Goal: Transaction & Acquisition: Obtain resource

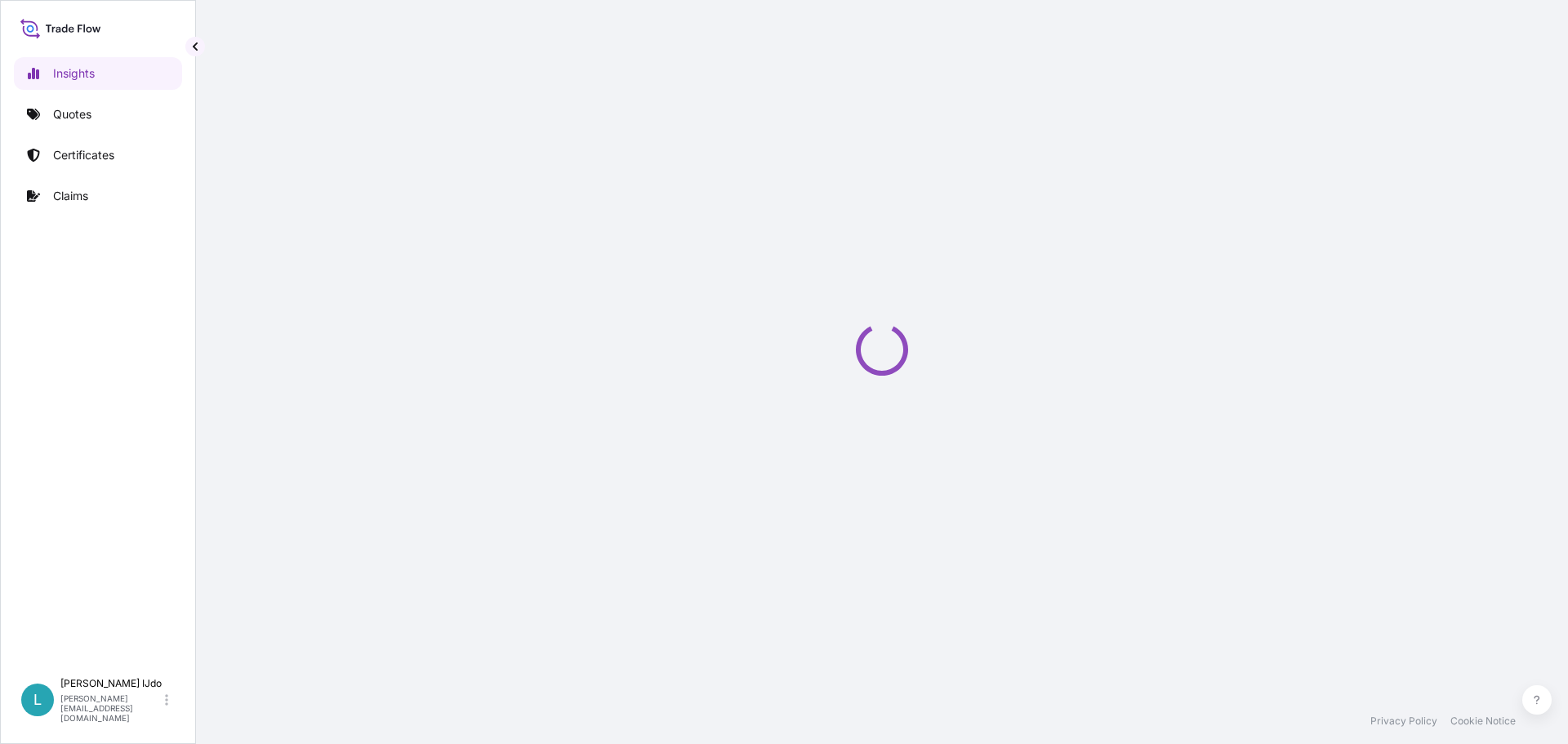
select select "2025"
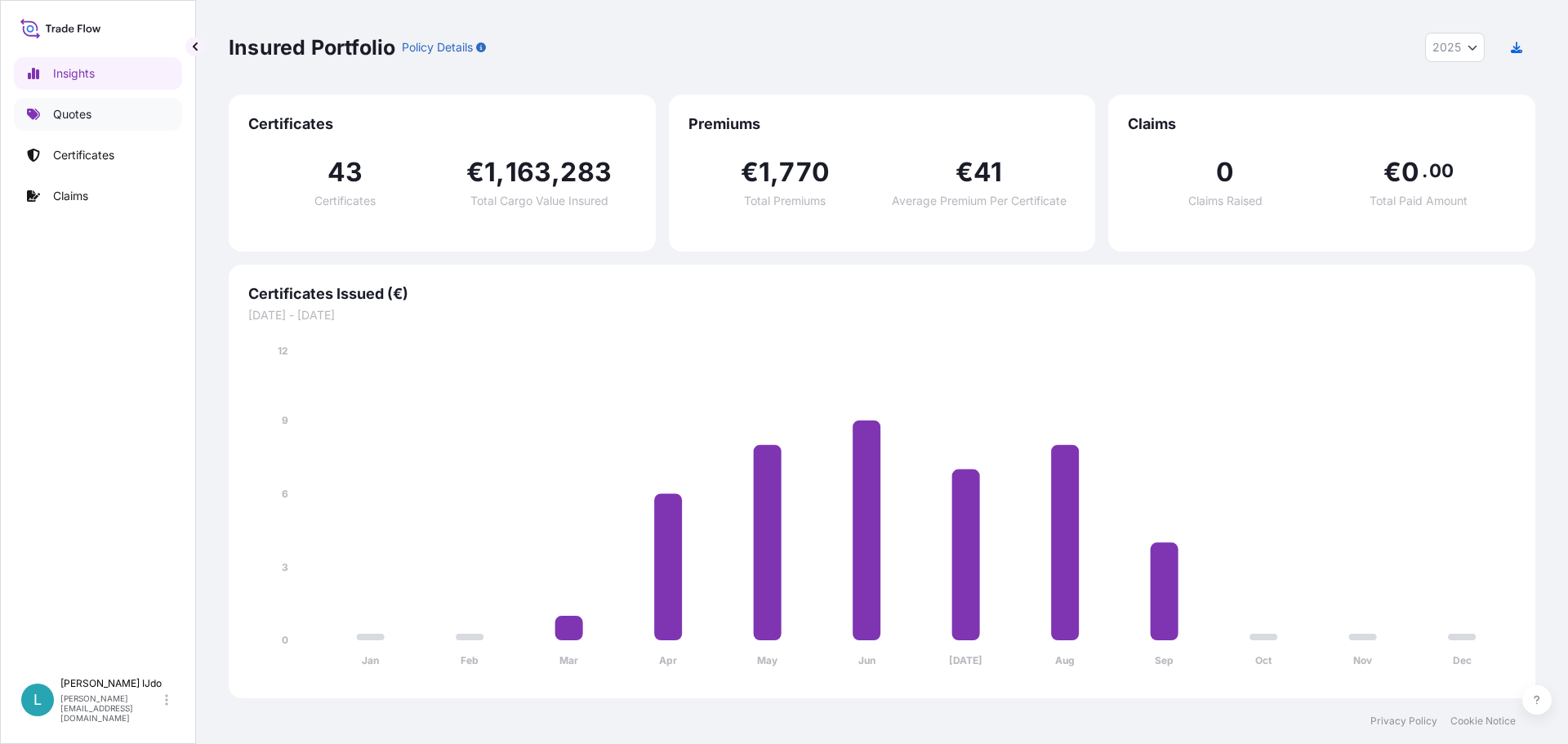
click at [99, 114] on link "Quotes" at bounding box center [98, 114] width 168 height 33
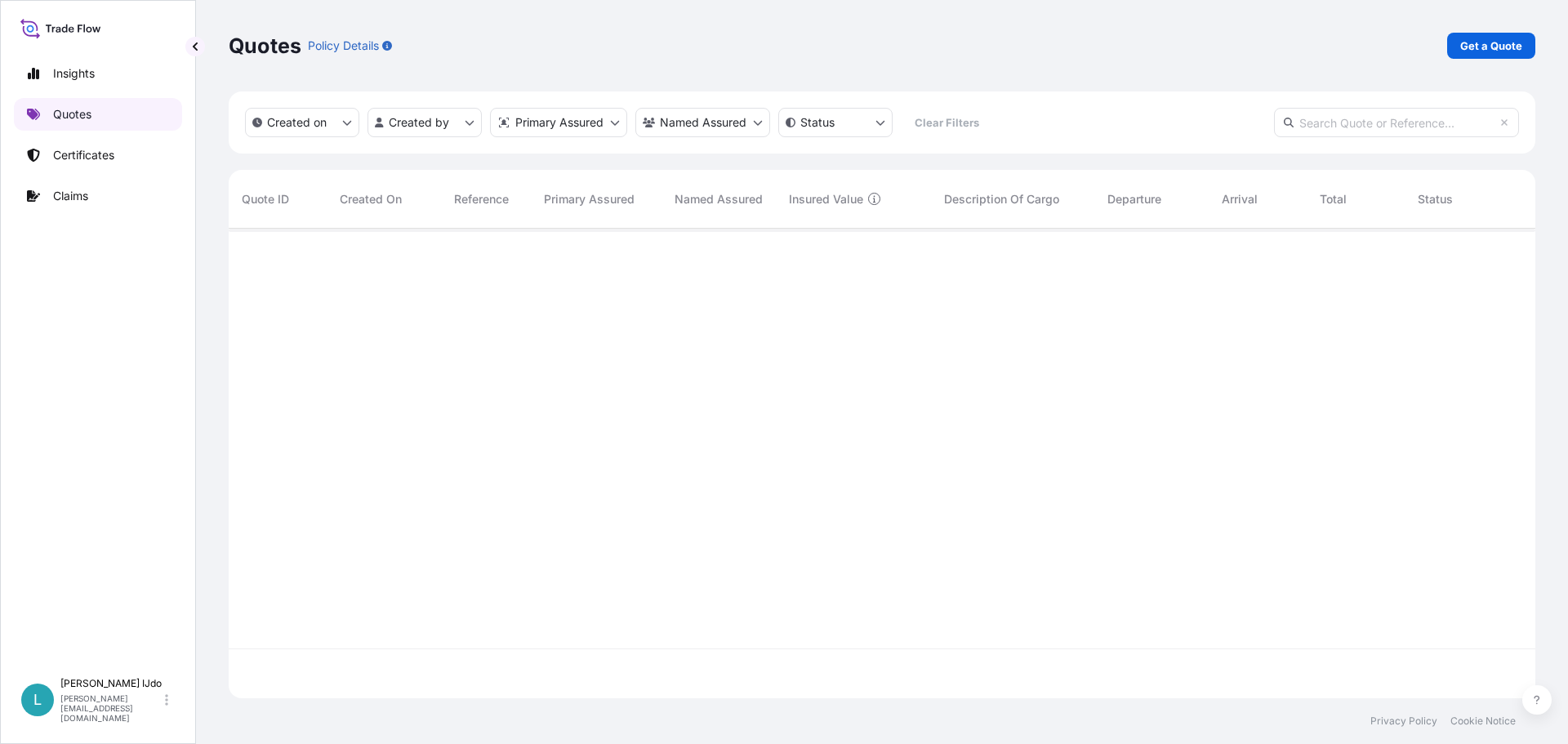
scroll to position [516, 1294]
click at [101, 472] on div "Insights Quotes Certificates Claims" at bounding box center [98, 356] width 168 height 627
click at [1473, 48] on p "Get a Quote" at bounding box center [1490, 46] width 62 height 16
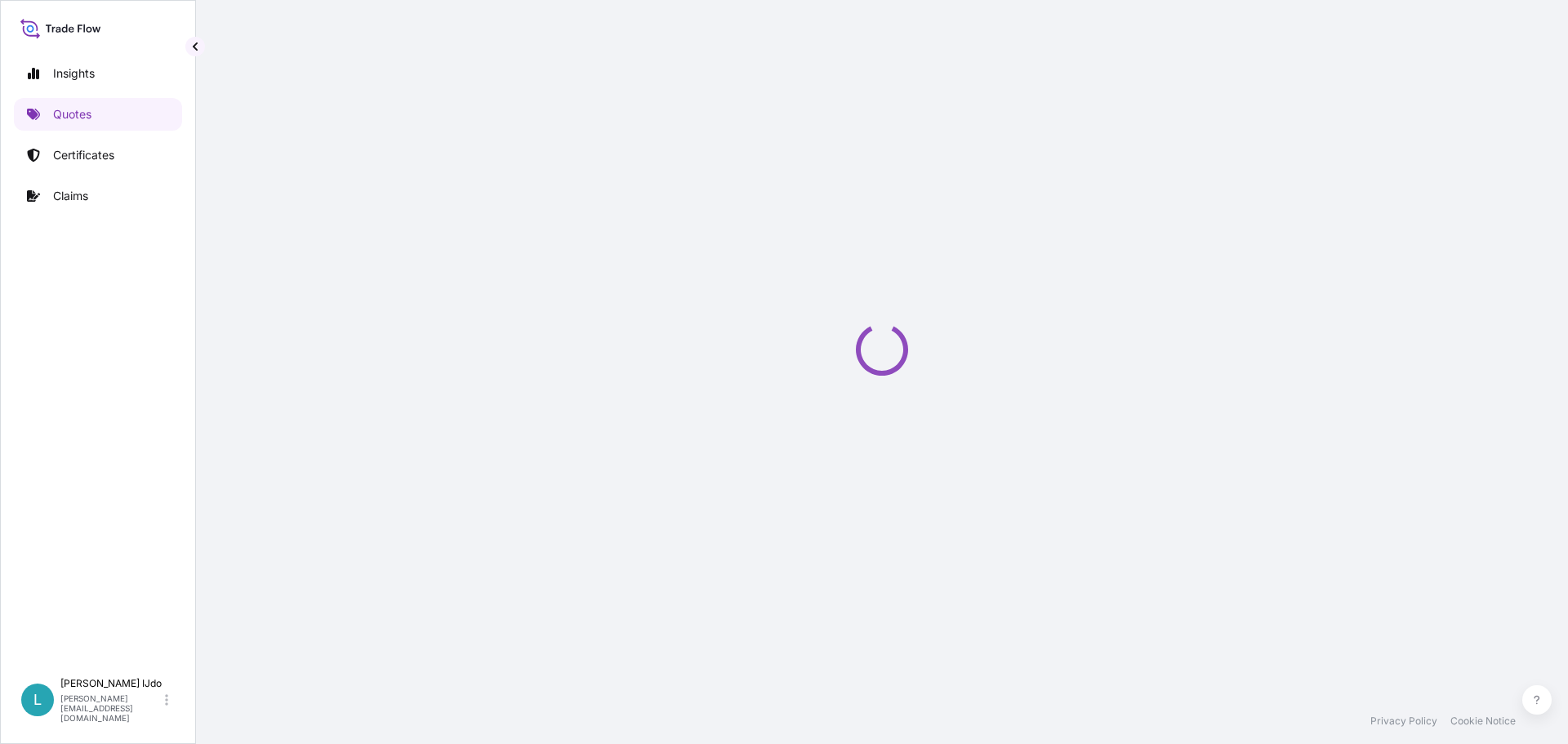
select select "Sea"
select select "21"
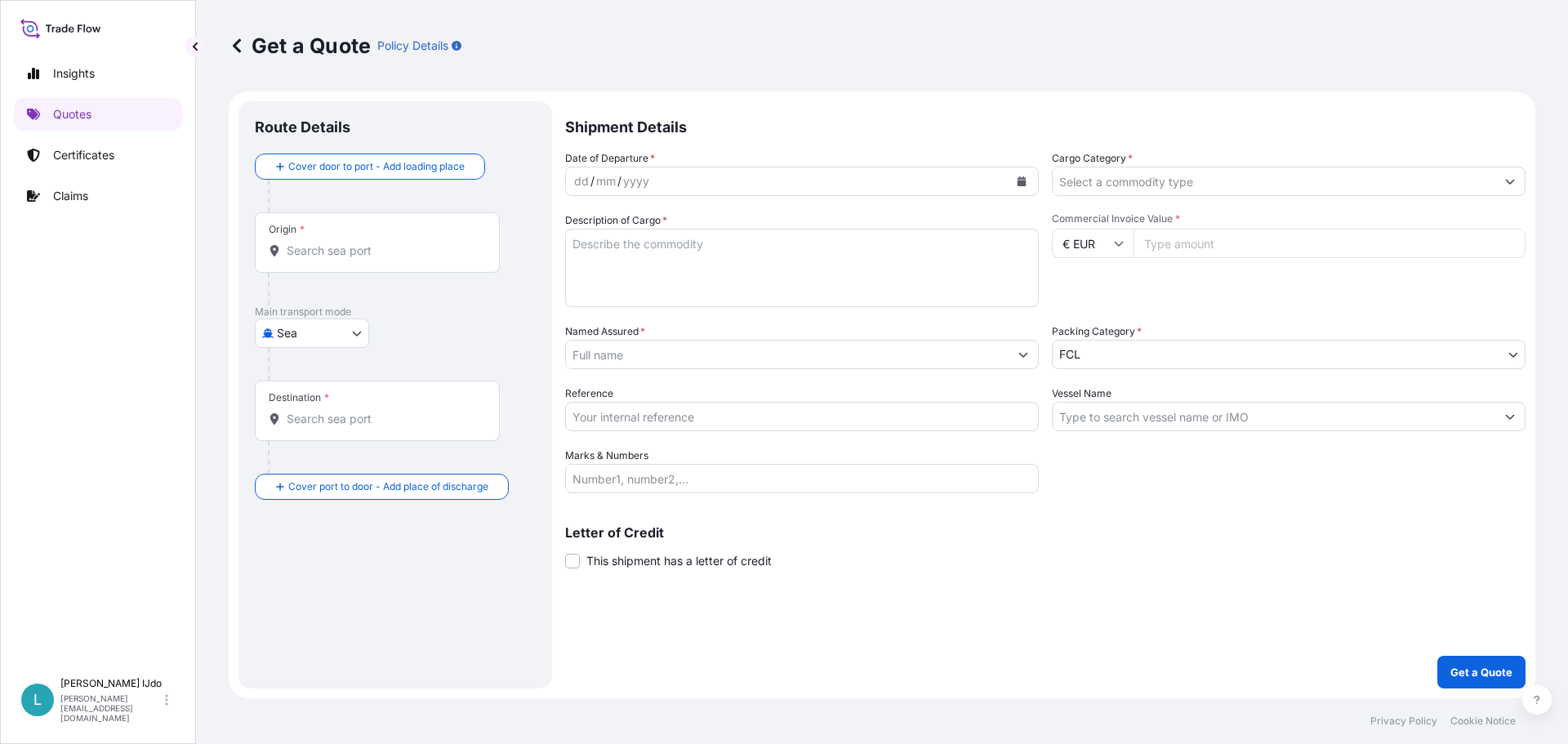
drag, startPoint x: 337, startPoint y: 251, endPoint x: 192, endPoint y: 263, distance: 145.5
click at [337, 251] on input "Origin *" at bounding box center [382, 250] width 192 height 16
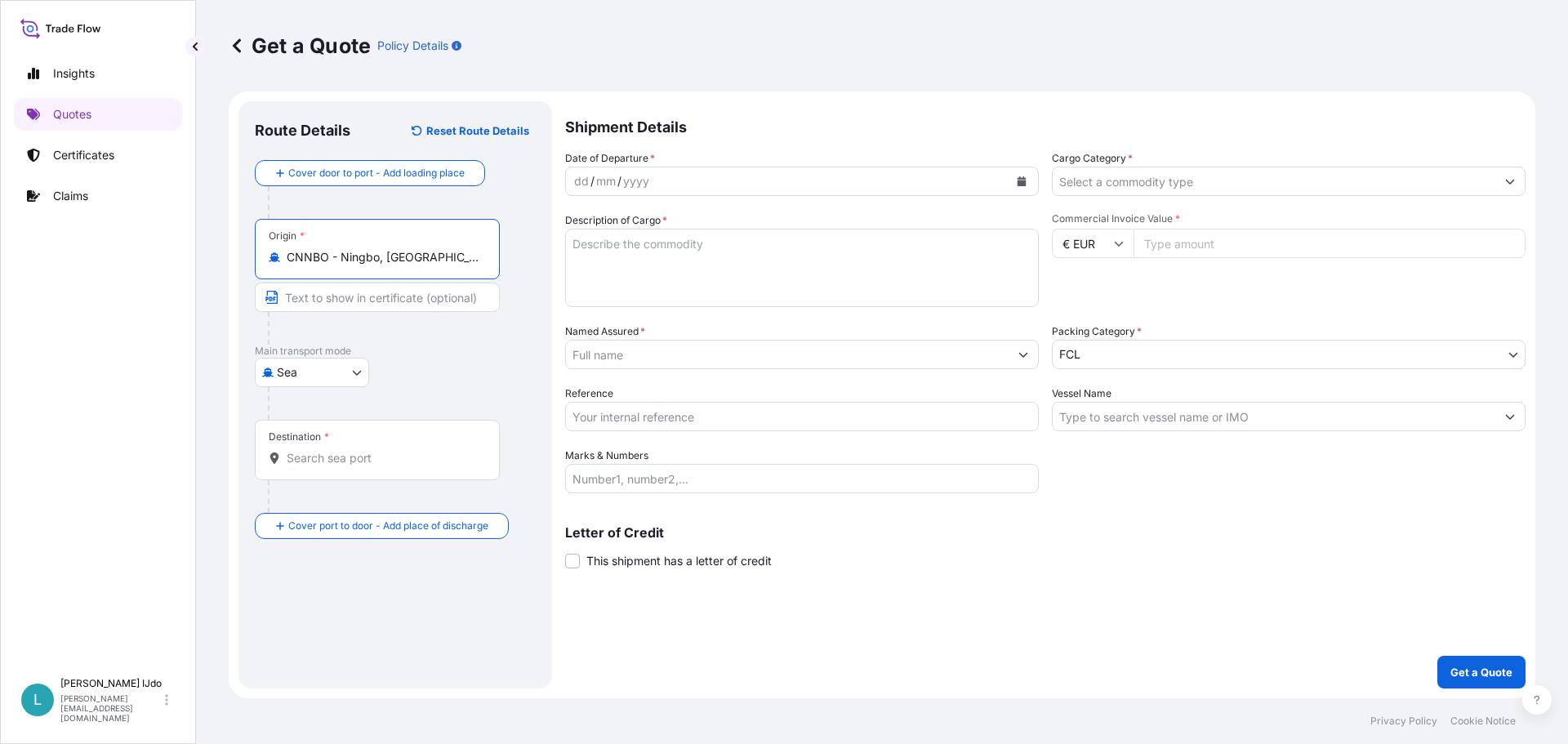
type input "CNNBO - Ningbo, China"
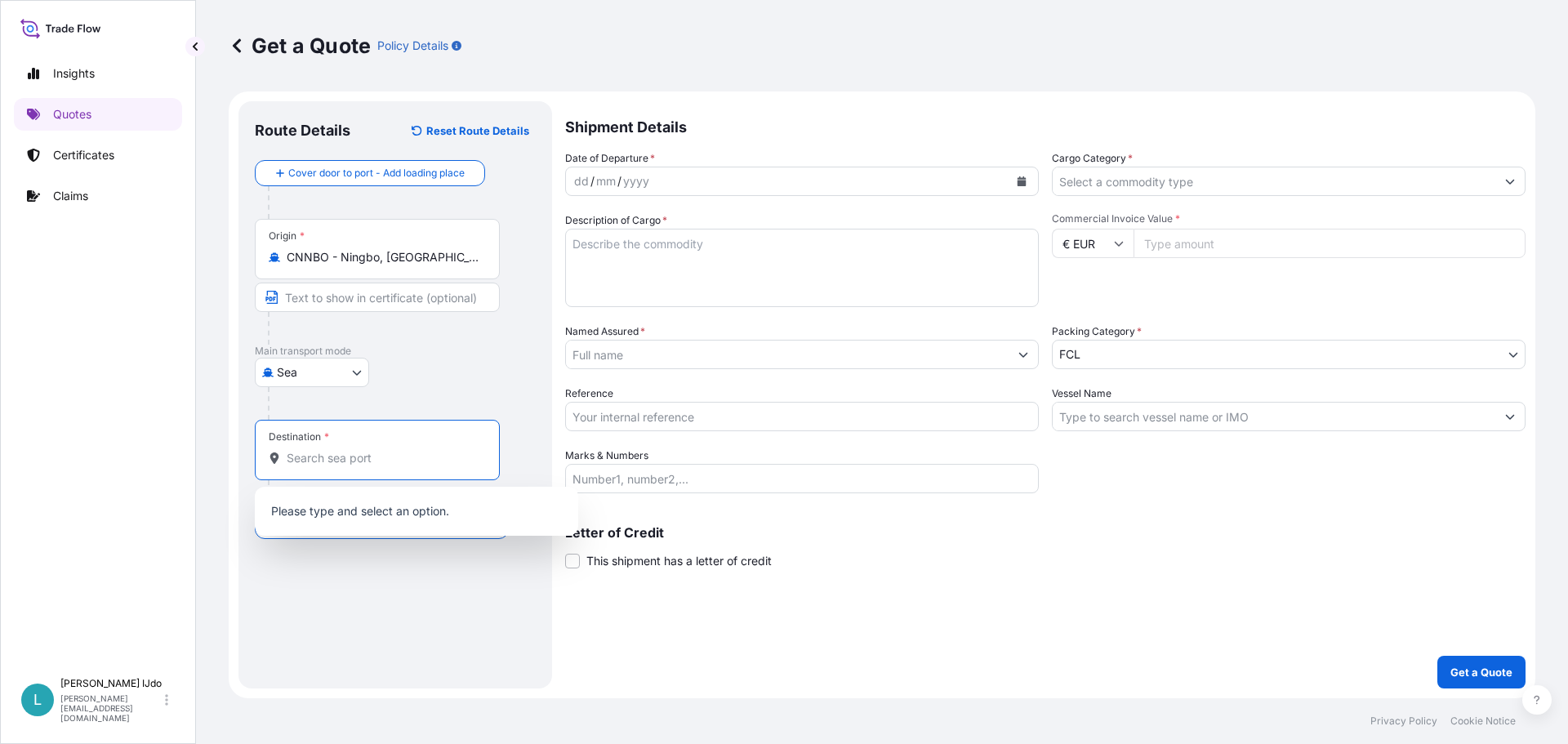
click at [311, 461] on input "Destination *" at bounding box center [382, 458] width 192 height 16
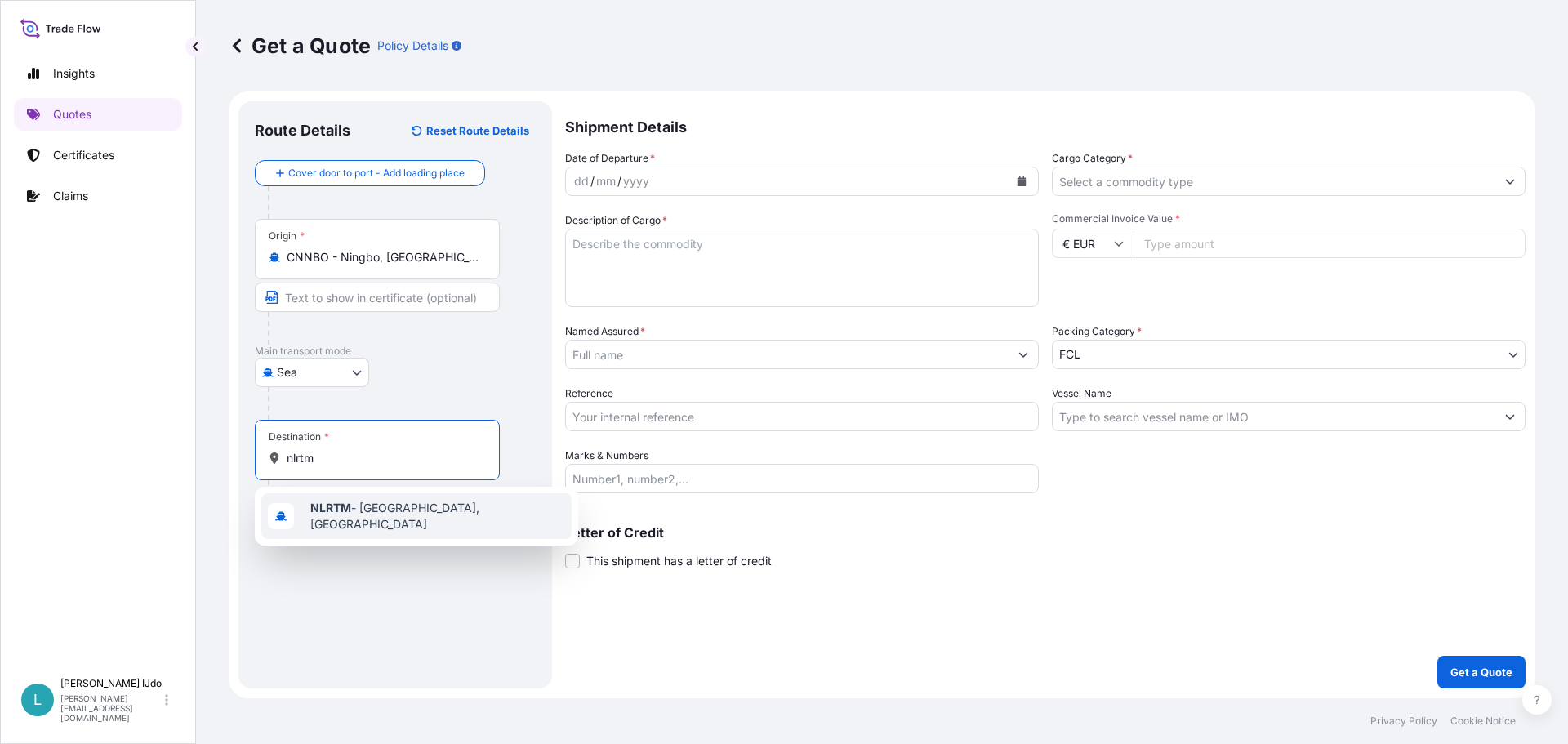
click at [332, 498] on div "NLRTM - Rotterdam, Netherlands" at bounding box center [416, 516] width 310 height 46
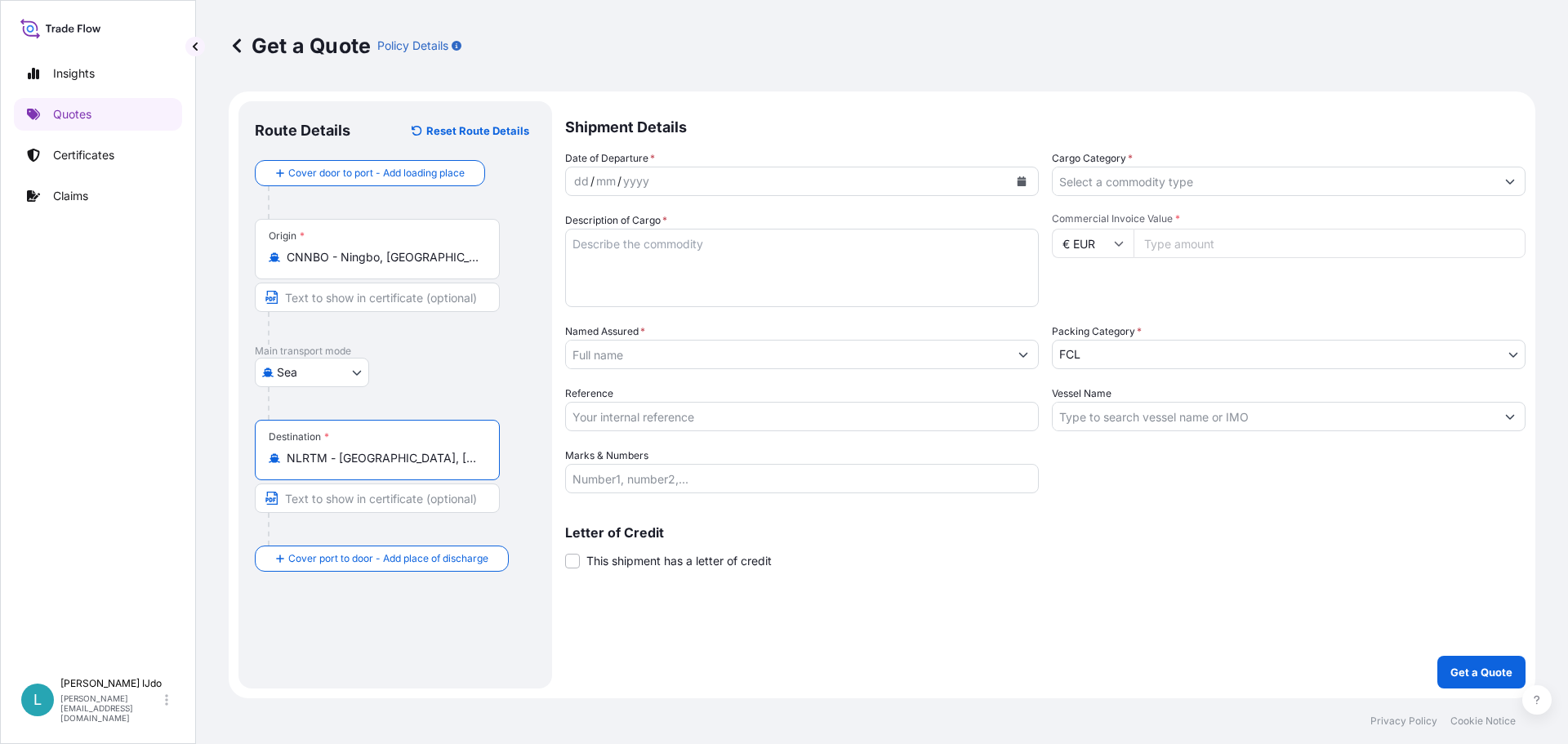
type input "NLRTM - Rotterdam, Netherlands"
click at [652, 181] on div "dd / mm / yyyy" at bounding box center [787, 181] width 443 height 30
click at [1013, 173] on button "Calendar" at bounding box center [1021, 181] width 26 height 26
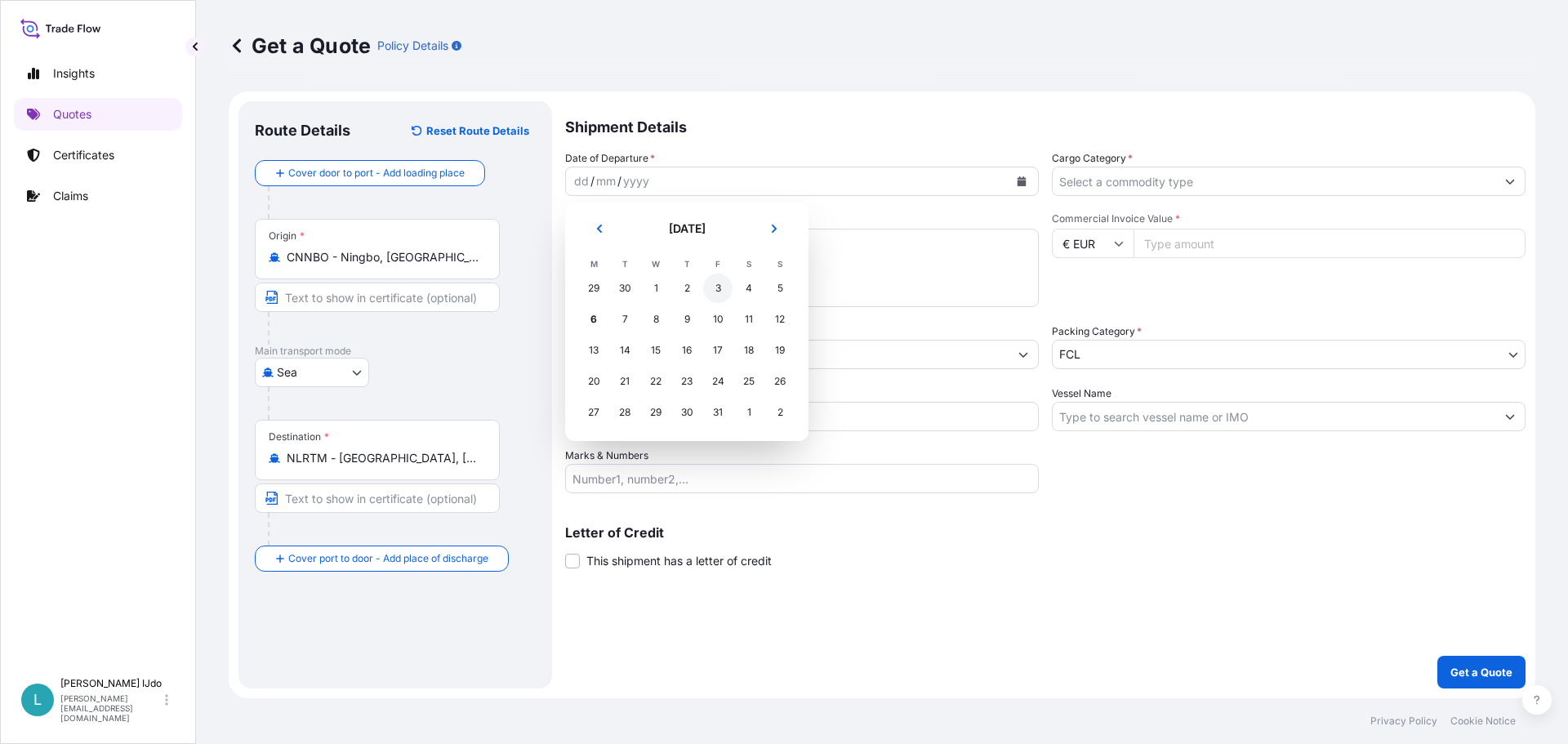
click at [727, 290] on div "3" at bounding box center [718, 288] width 30 height 30
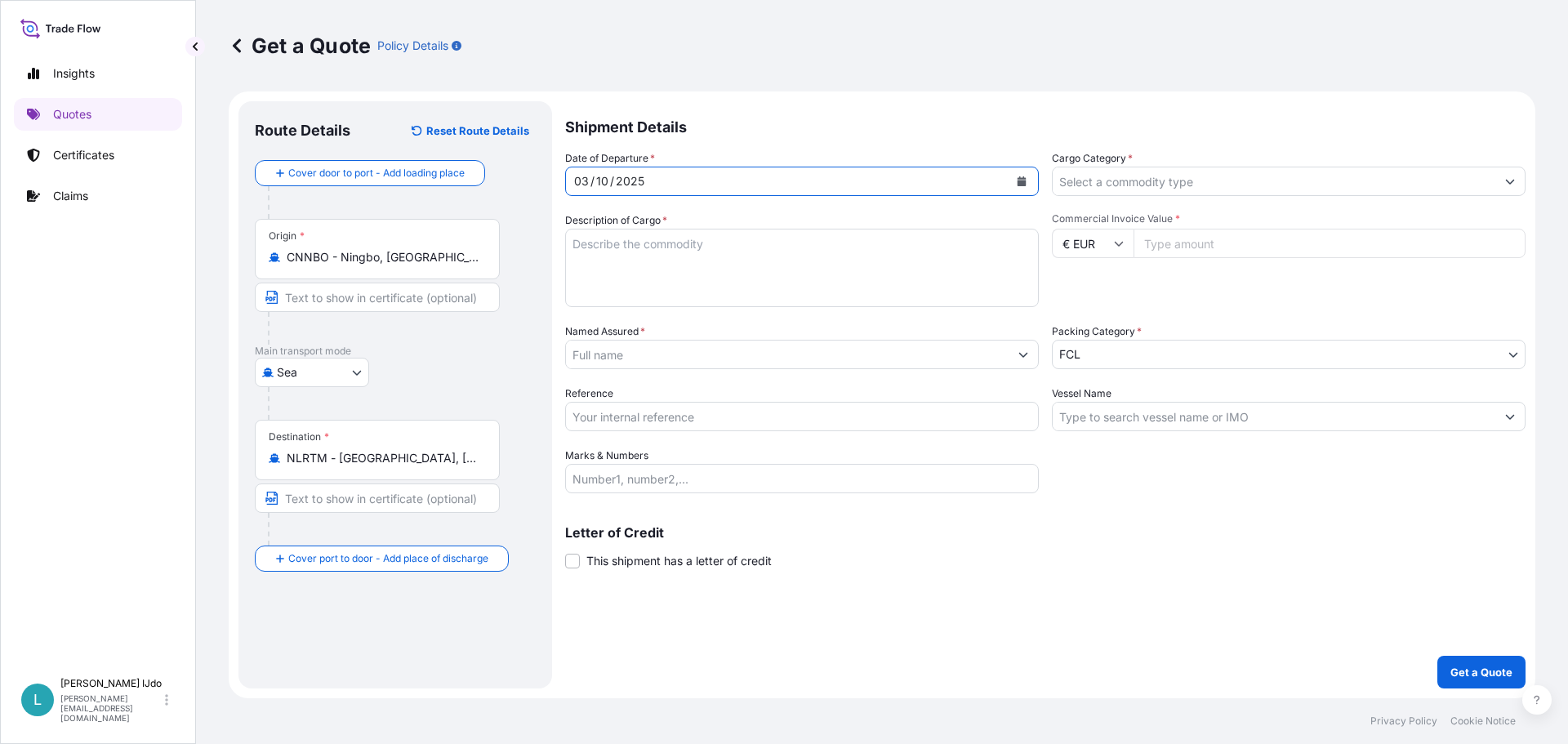
click at [1158, 180] on input "Cargo Category *" at bounding box center [1274, 181] width 443 height 30
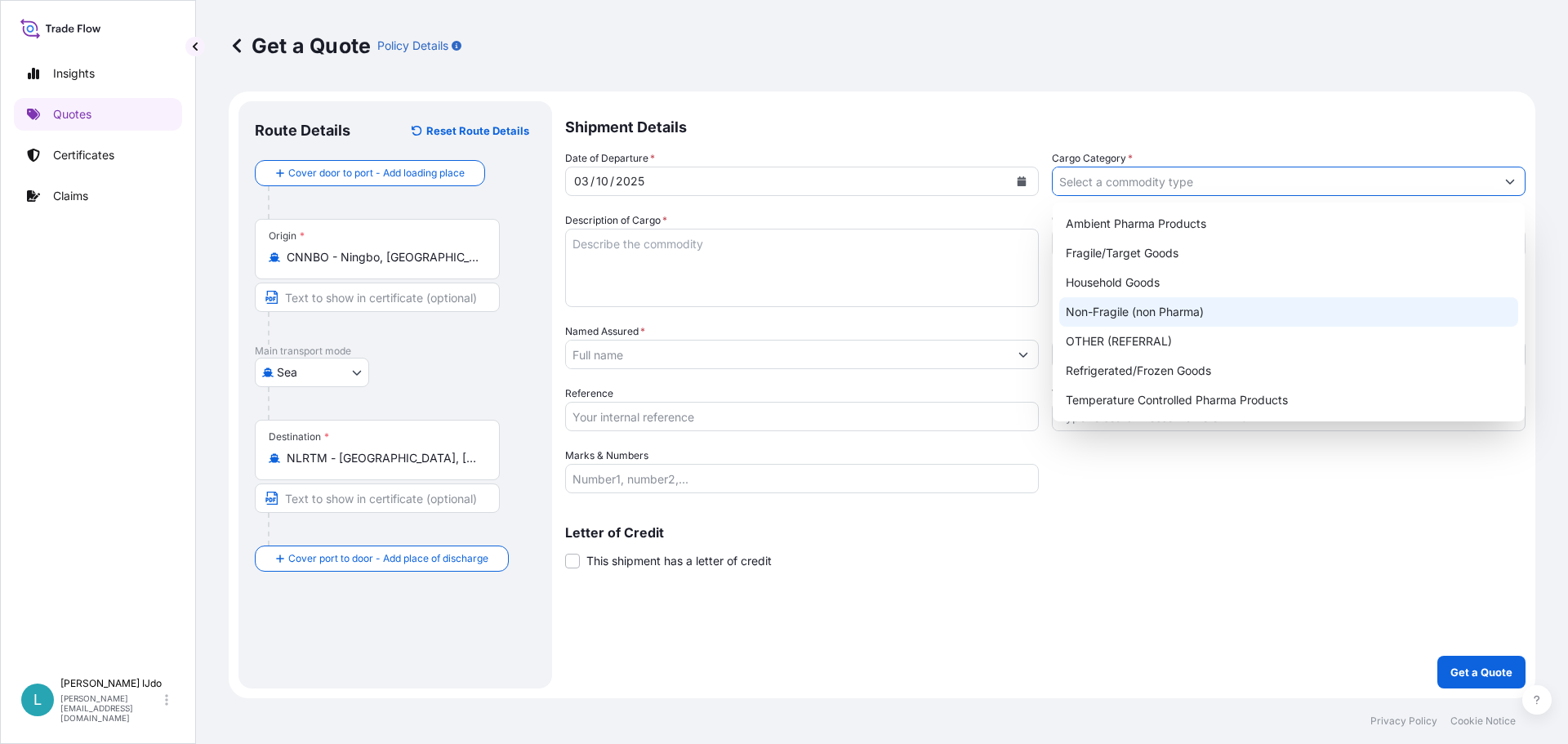
click at [1116, 310] on div "Non-Fragile (non Pharma)" at bounding box center [1289, 312] width 459 height 30
type input "Non-Fragile (non Pharma)"
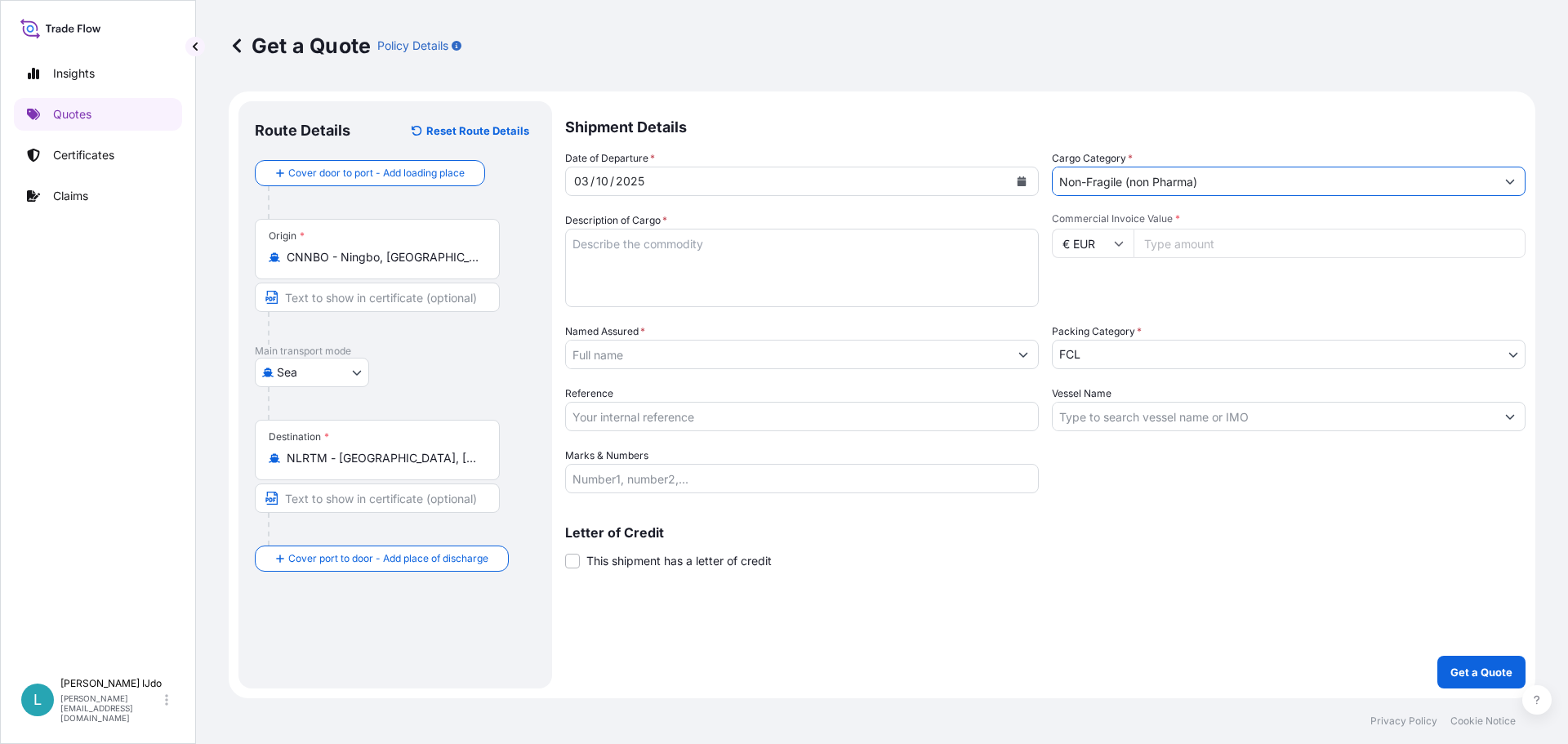
click at [652, 255] on textarea "Description of Cargo *" at bounding box center [802, 268] width 474 height 79
click at [878, 287] on textarea "Description of Cargo *" at bounding box center [802, 268] width 474 height 79
paste textarea "WHEEL BEARING KITS"
click at [719, 249] on textarea "WHEEL BEARING KITS," at bounding box center [802, 268] width 474 height 79
paste textarea "WHEEL HUB UNITS"
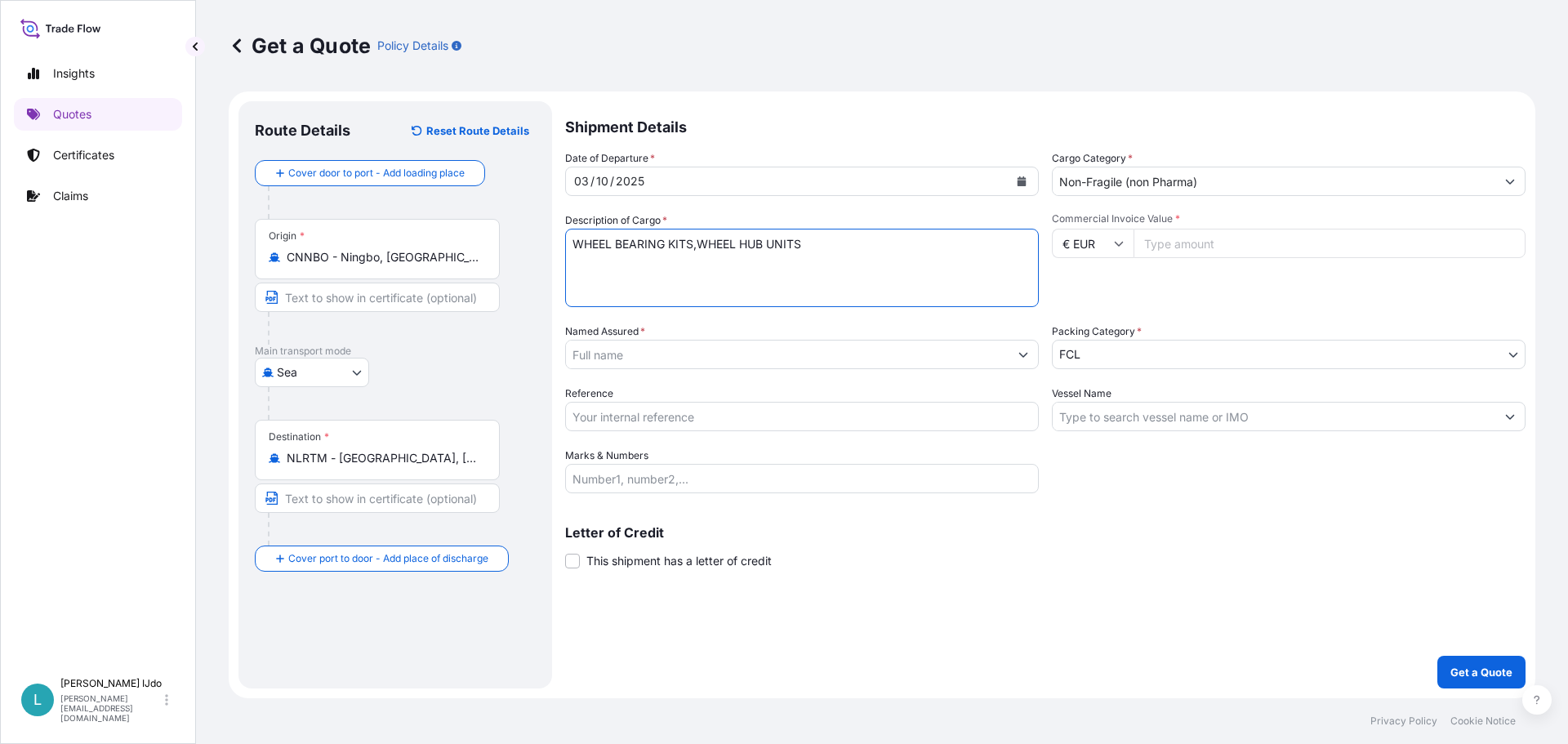
type textarea "WHEEL BEARING KITS,WHEEL HUB UNITS"
click at [1122, 254] on input "€ EUR" at bounding box center [1093, 243] width 81 height 30
click at [1095, 343] on div "$ USD" at bounding box center [1093, 357] width 69 height 31
type input "$ USD"
click at [1168, 243] on input "Commercial Invoice Value *" at bounding box center [1329, 243] width 392 height 30
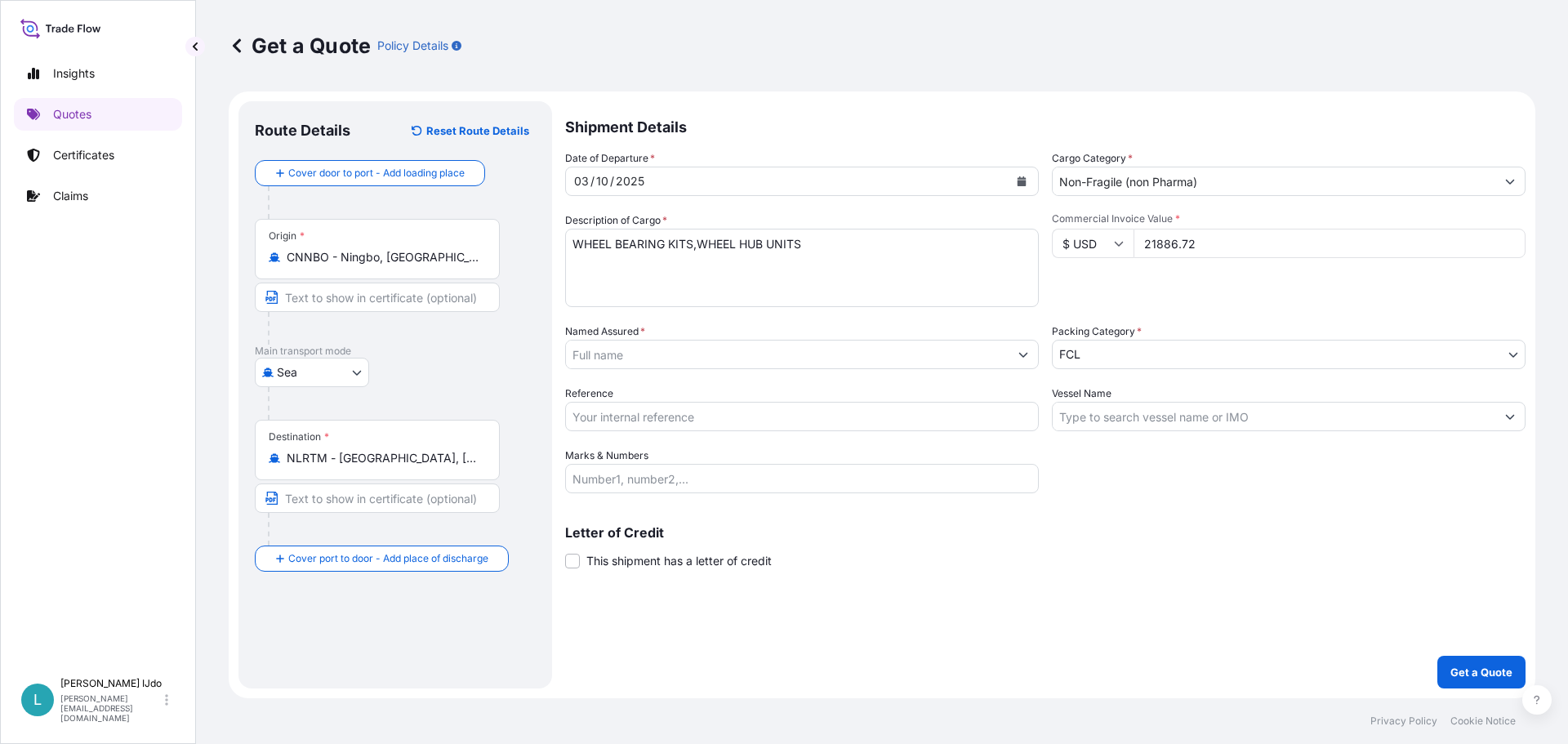
type input "21886.72"
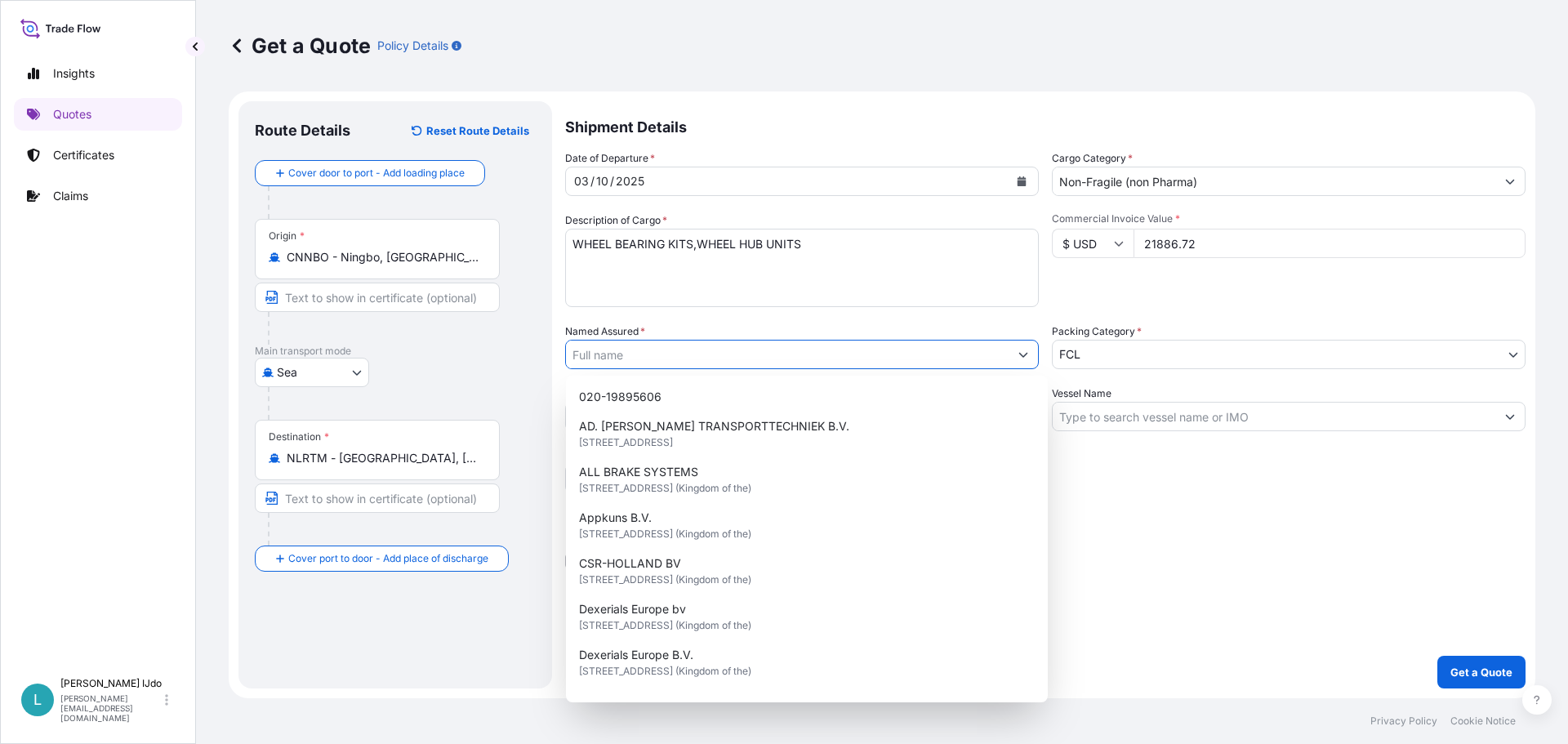
click at [1203, 284] on div "Commercial Invoice Value * $ USD 21886.72" at bounding box center [1289, 259] width 474 height 95
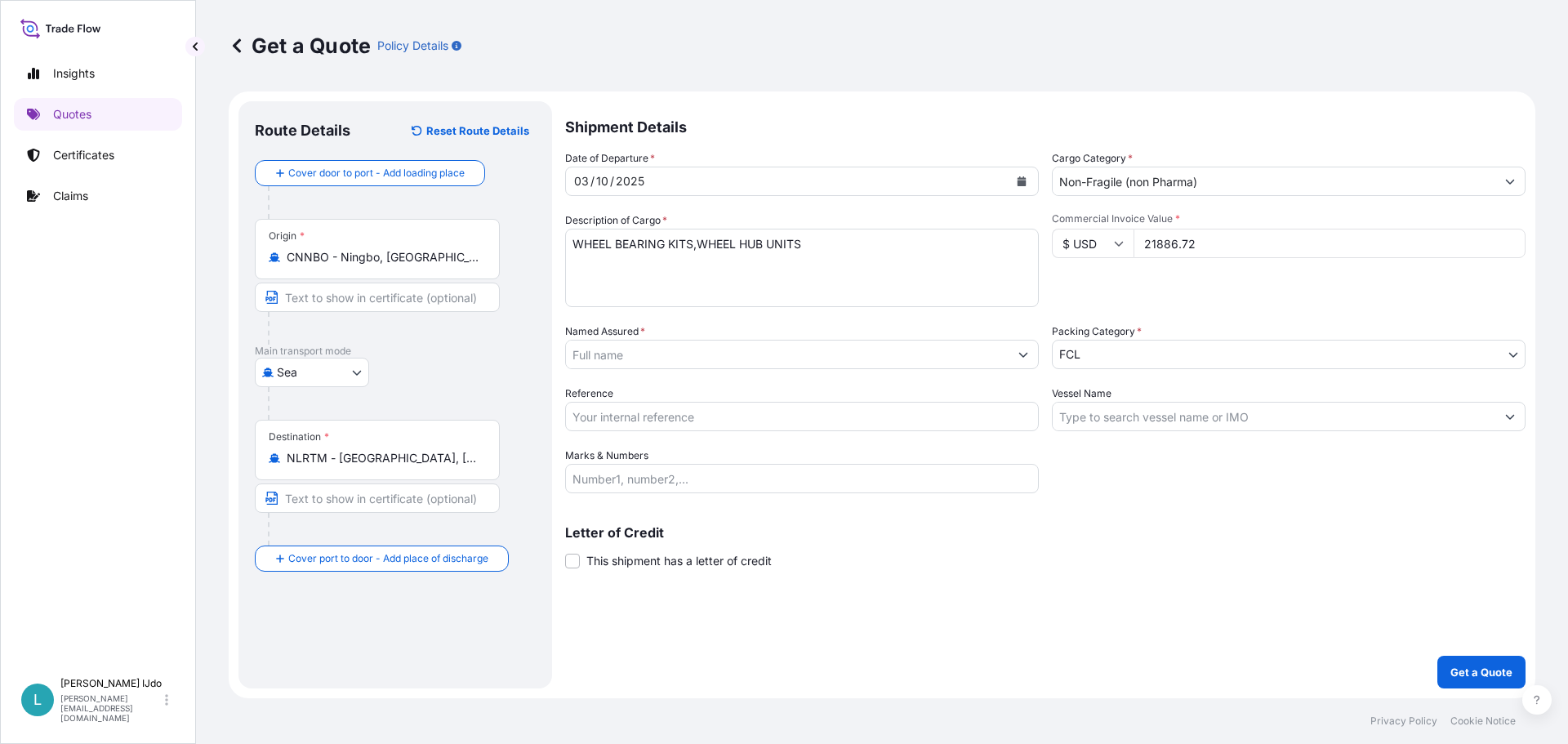
click at [1164, 297] on div "Commercial Invoice Value * $ USD 21886.72" at bounding box center [1289, 259] width 474 height 95
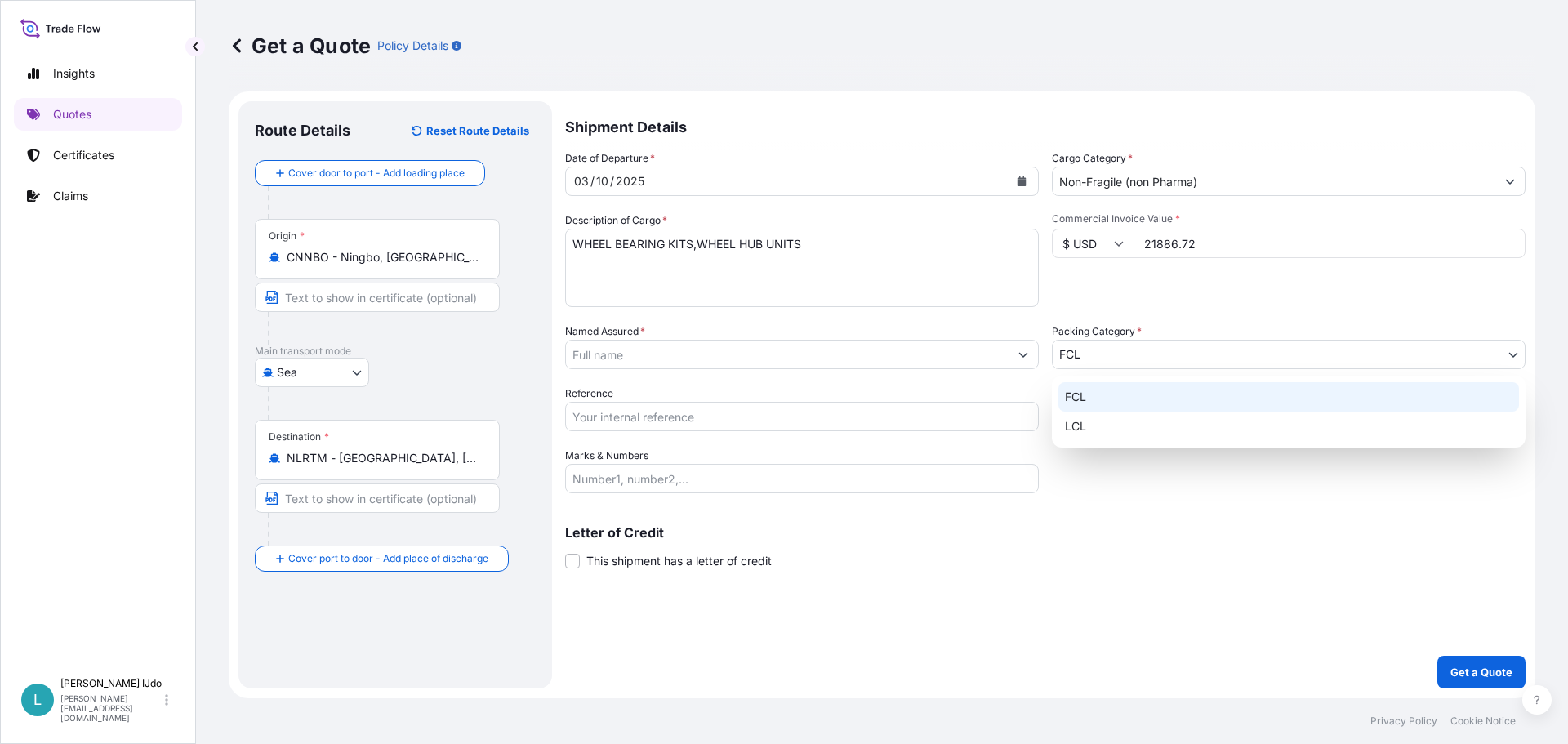
click at [1084, 346] on body "Insights Quotes Certificates Claims L Lennart IJdo lennart.ijdo@bnl.yusen-logis…" at bounding box center [784, 372] width 1568 height 744
click at [1079, 423] on div "LCL" at bounding box center [1289, 426] width 461 height 30
select select "22"
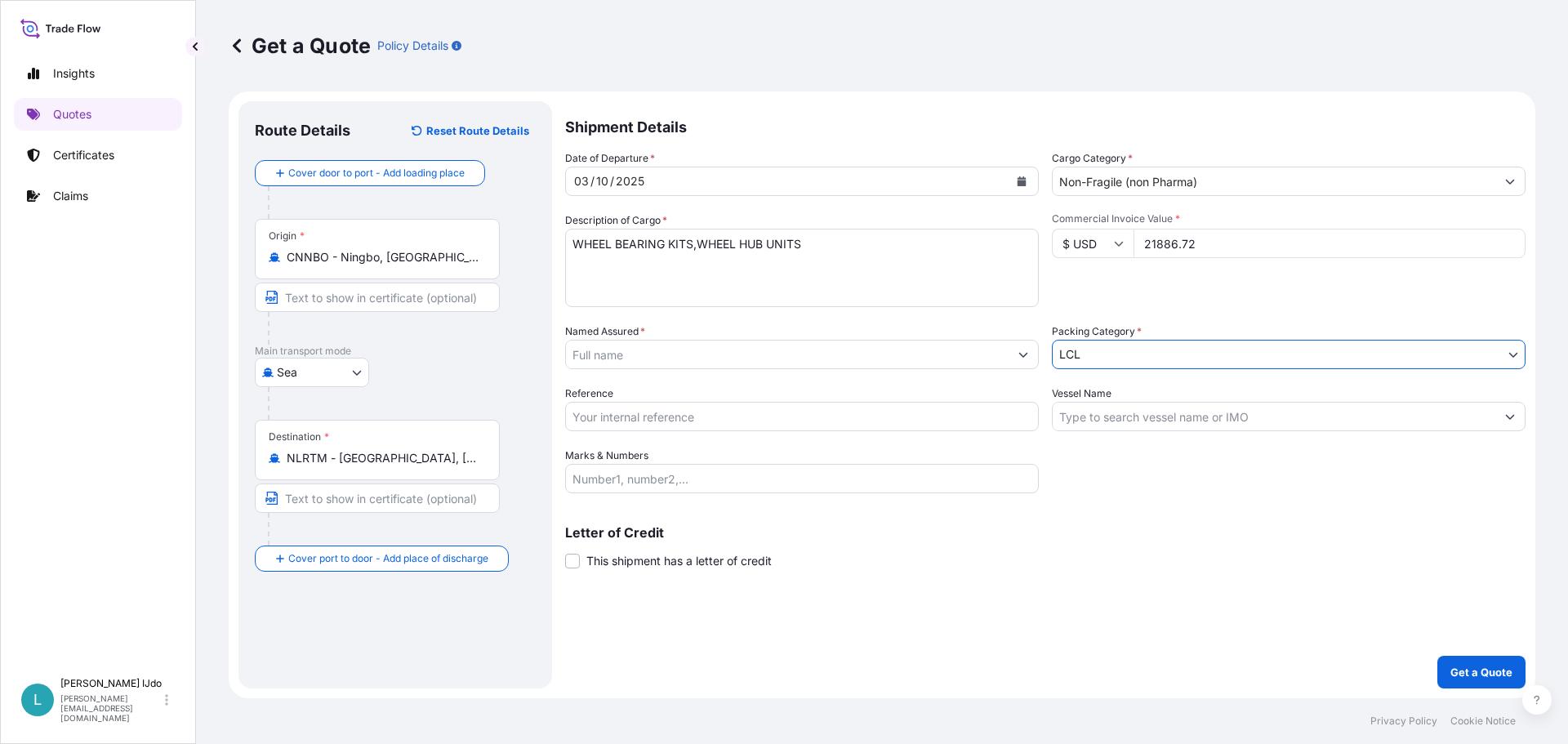
click at [709, 359] on input "Named Assured *" at bounding box center [787, 354] width 443 height 30
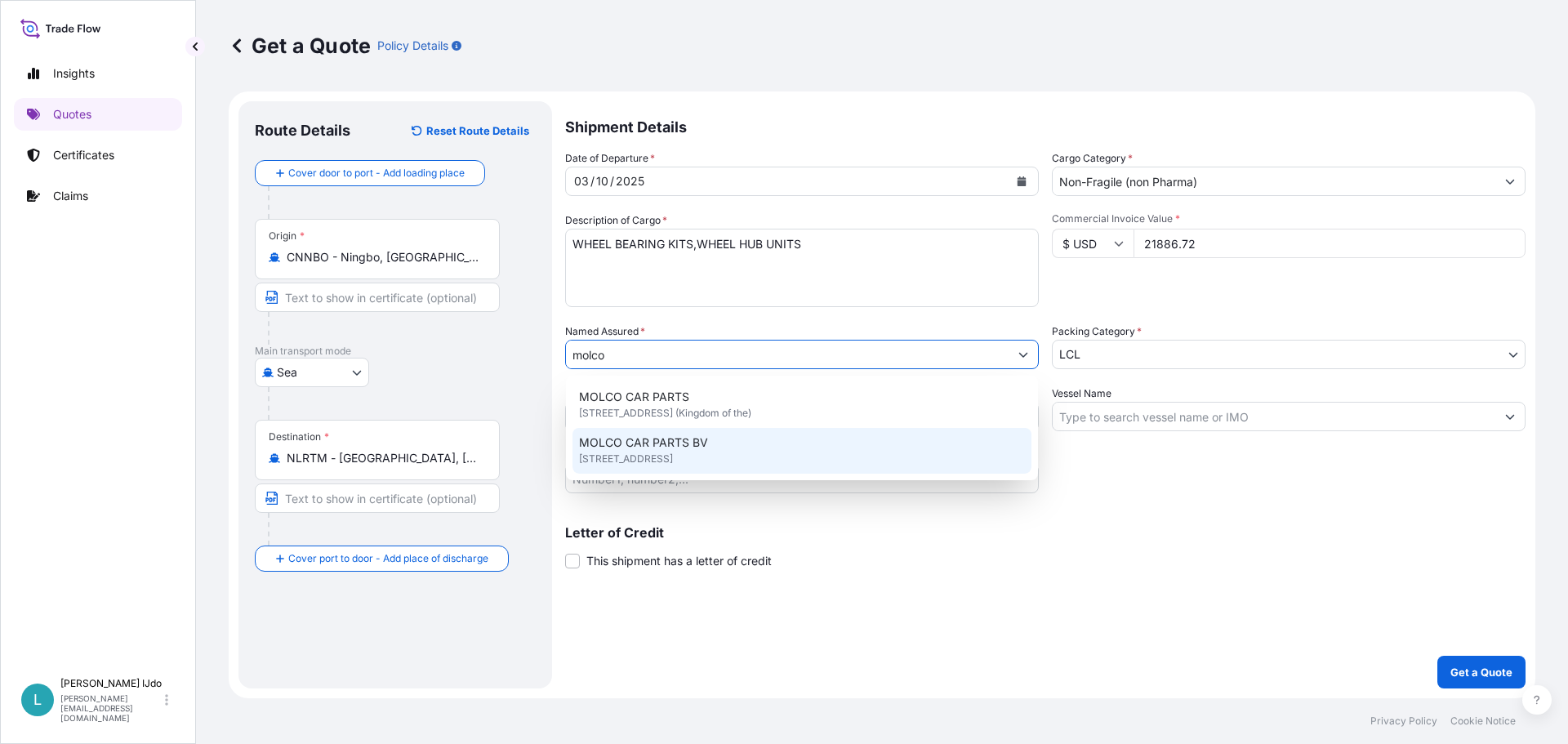
click at [695, 434] on div "MOLCO CAR PARTS BV Bijsterhuizen 3029, 6604, Wijchen, Netherlands" at bounding box center [802, 450] width 459 height 46
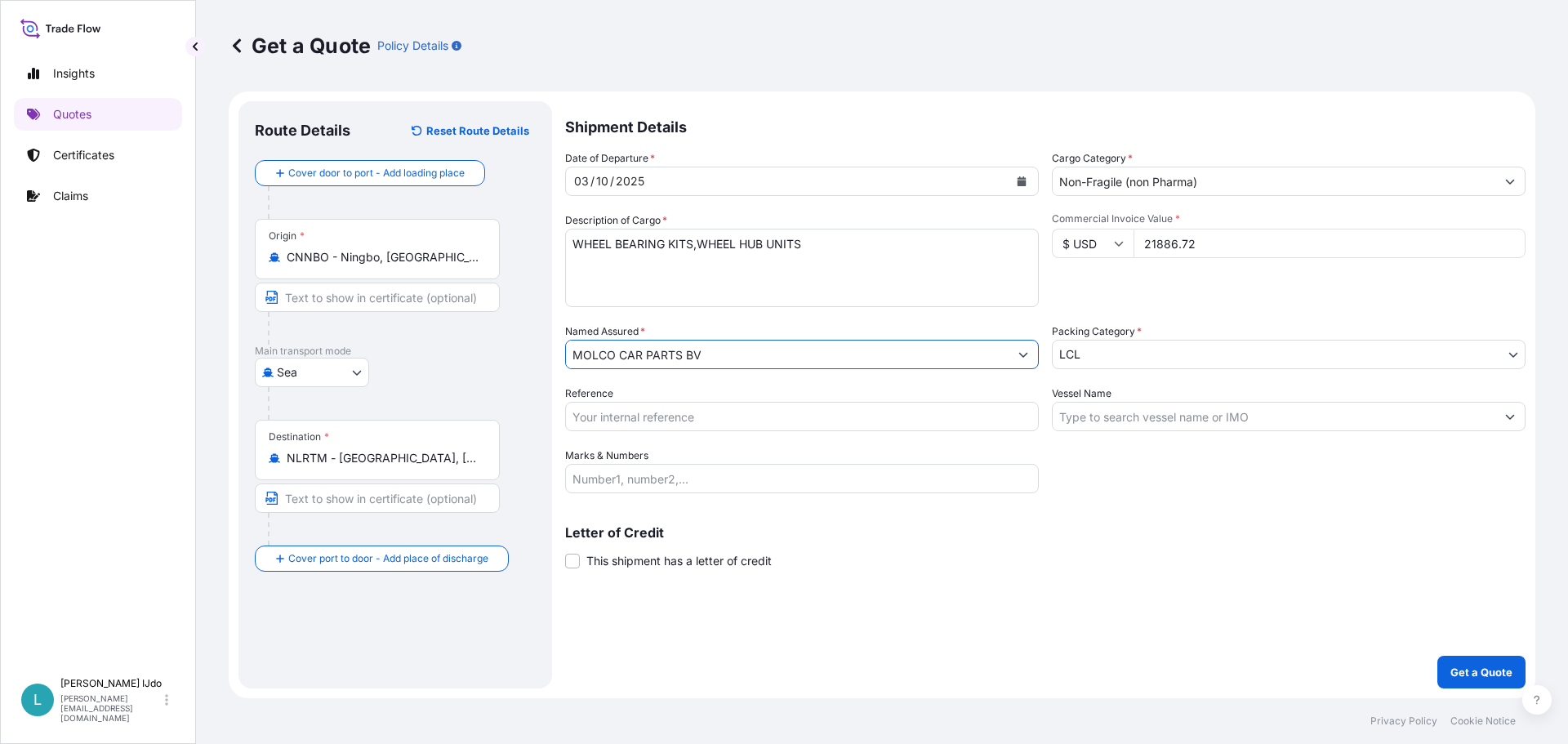
type input "MOLCO CAR PARTS BV"
click at [699, 418] on input "Reference" at bounding box center [802, 417] width 474 height 30
paste input "NGB0105488"
type input "NGB0105488"
click at [1179, 425] on input "Vessel Name" at bounding box center [1274, 417] width 443 height 30
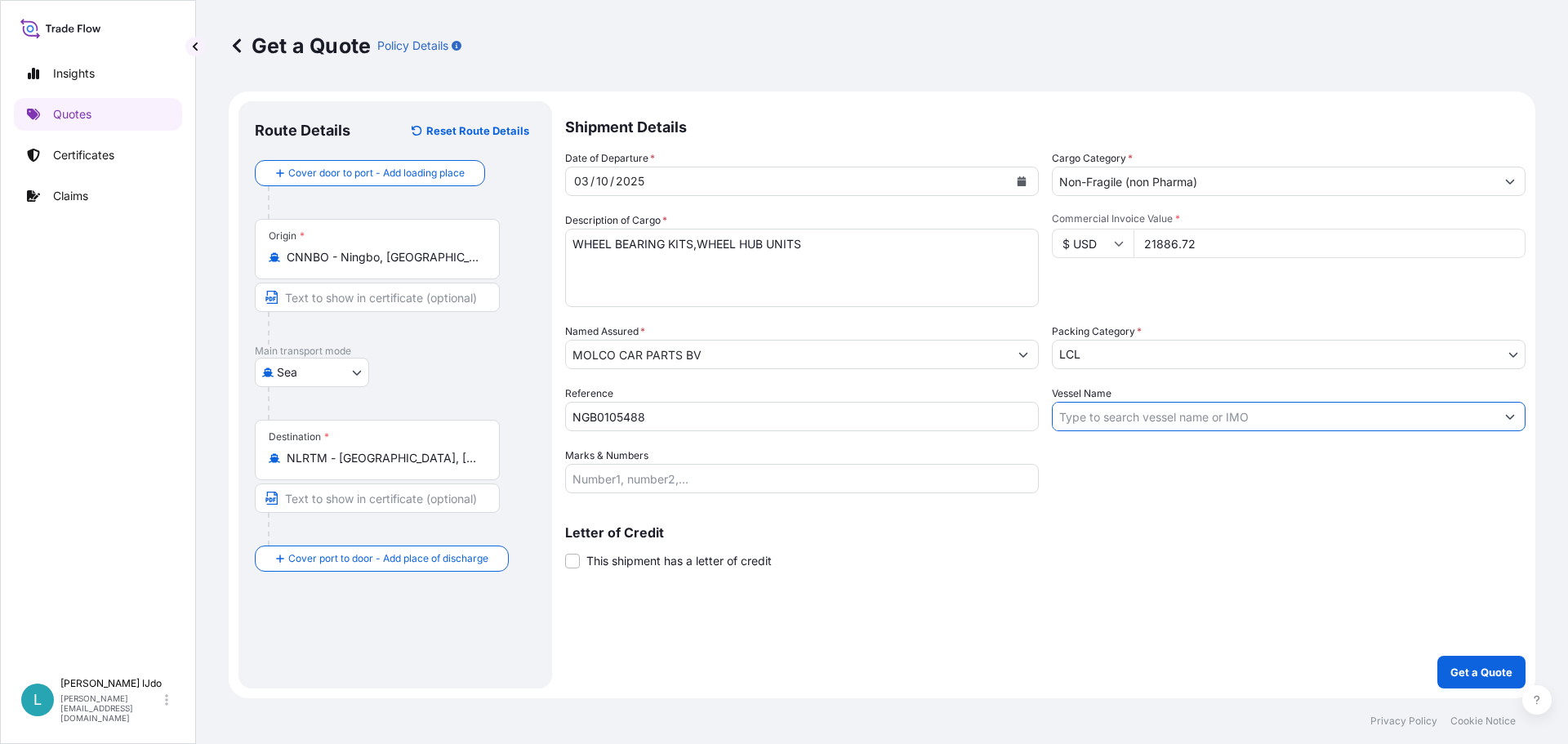
paste input "EVER ACE"
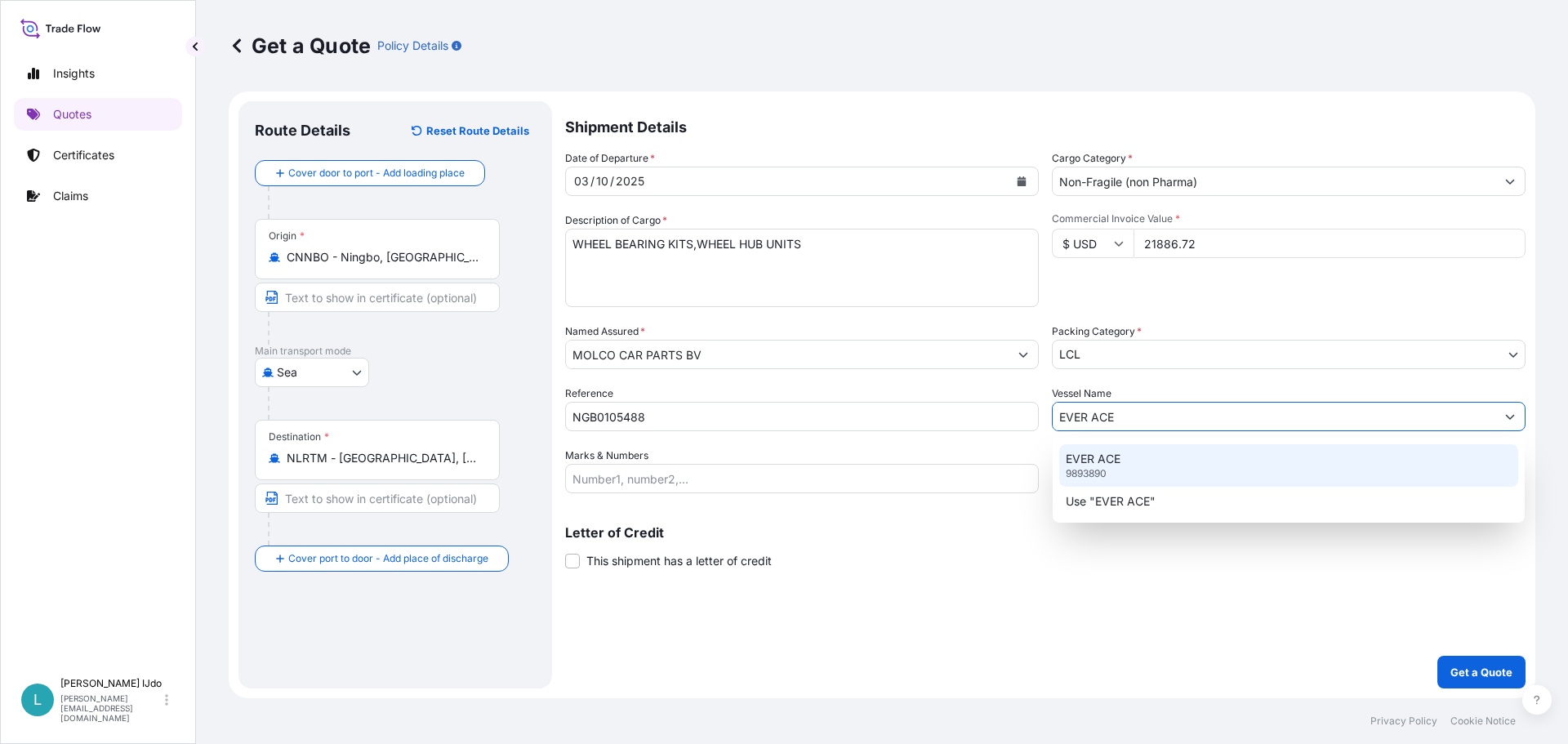
click at [1155, 457] on div "EVER ACE 9893890" at bounding box center [1289, 465] width 459 height 42
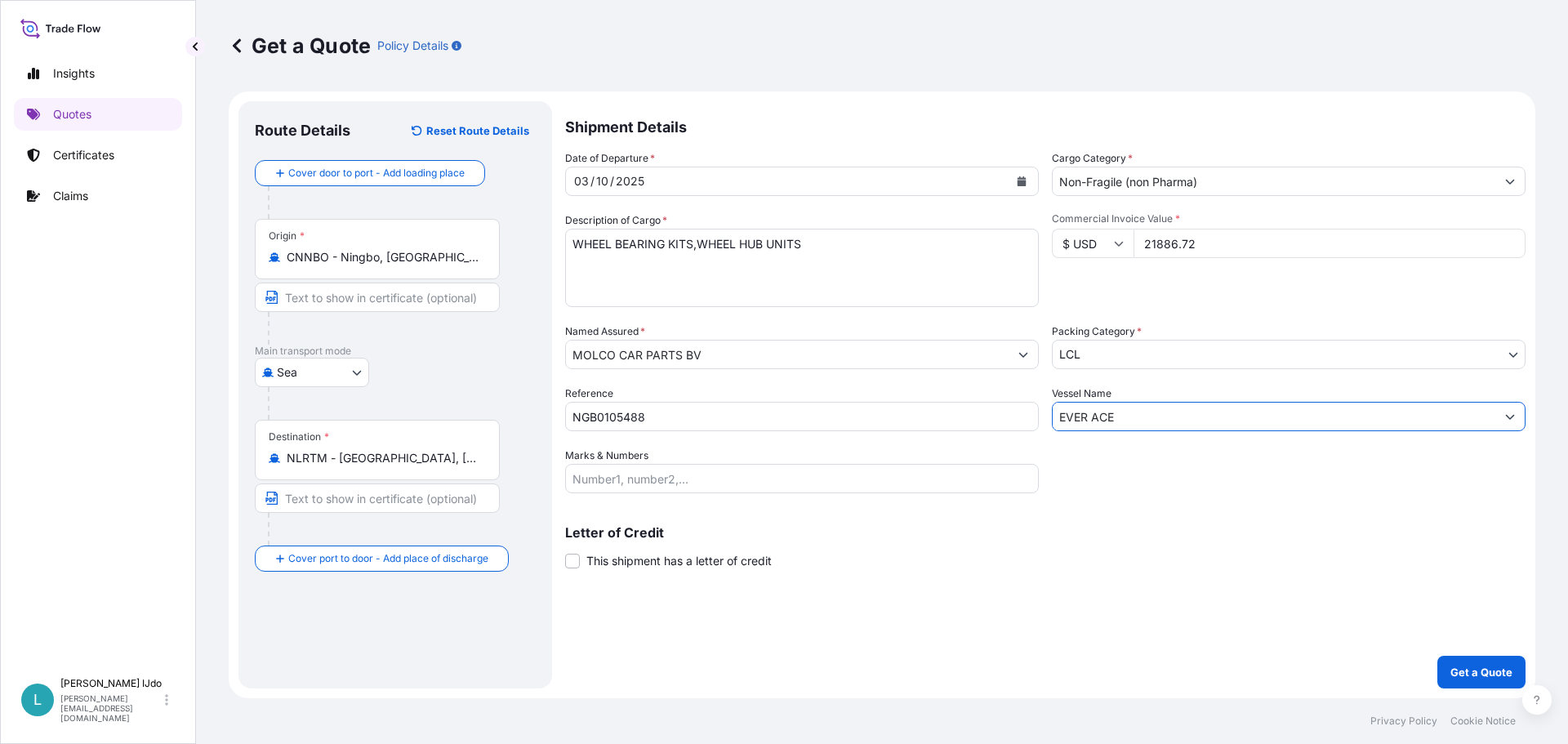
type input "EVER ACE"
click at [641, 481] on input "Marks & Numbers" at bounding box center [802, 478] width 474 height 30
paste input "ORI279023"
type input "ORI279023"
click at [924, 548] on div "Letter of Credit This shipment has a letter of credit Letter of credit * Letter…" at bounding box center [1045, 548] width 960 height 43
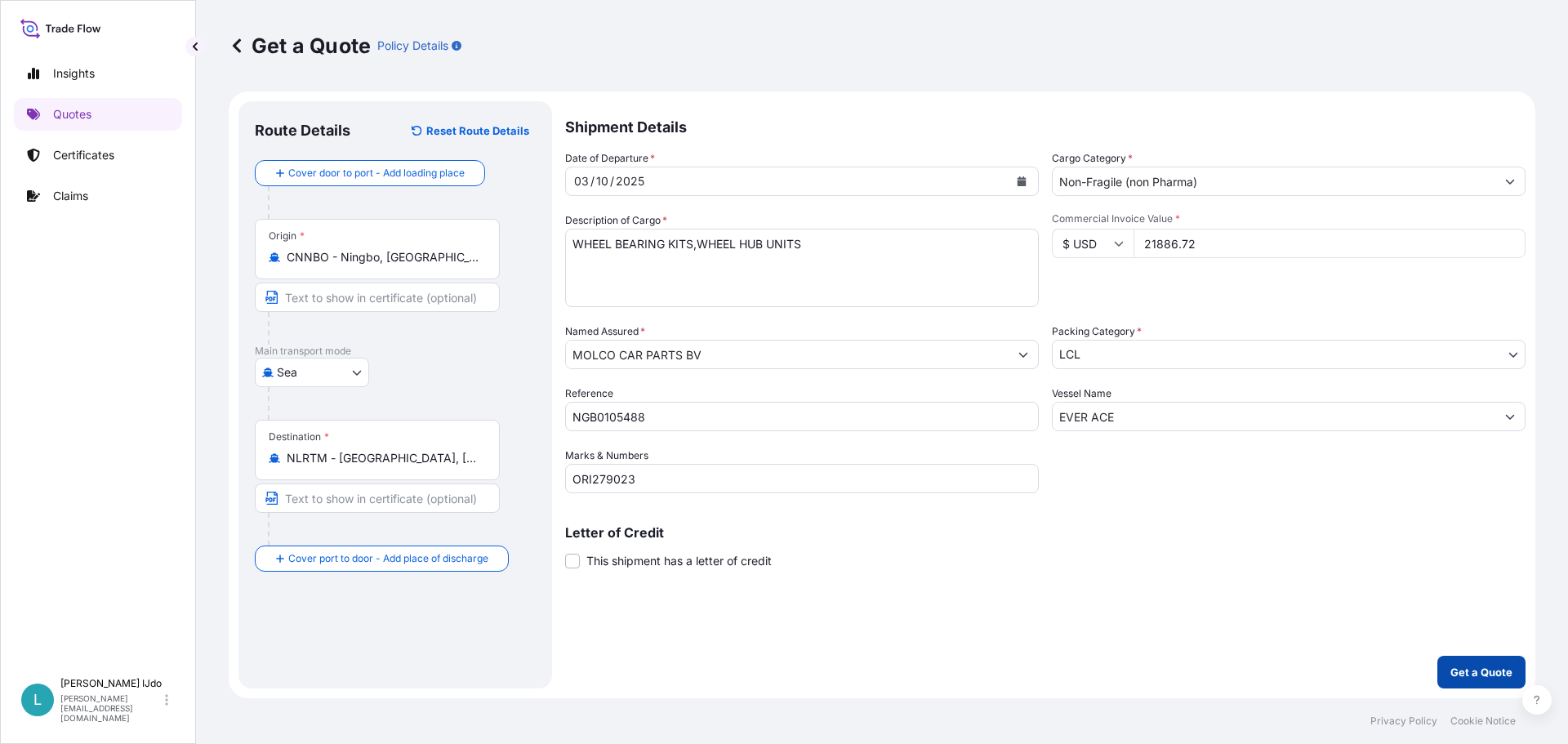
click at [1464, 667] on p "Get a Quote" at bounding box center [1481, 673] width 62 height 16
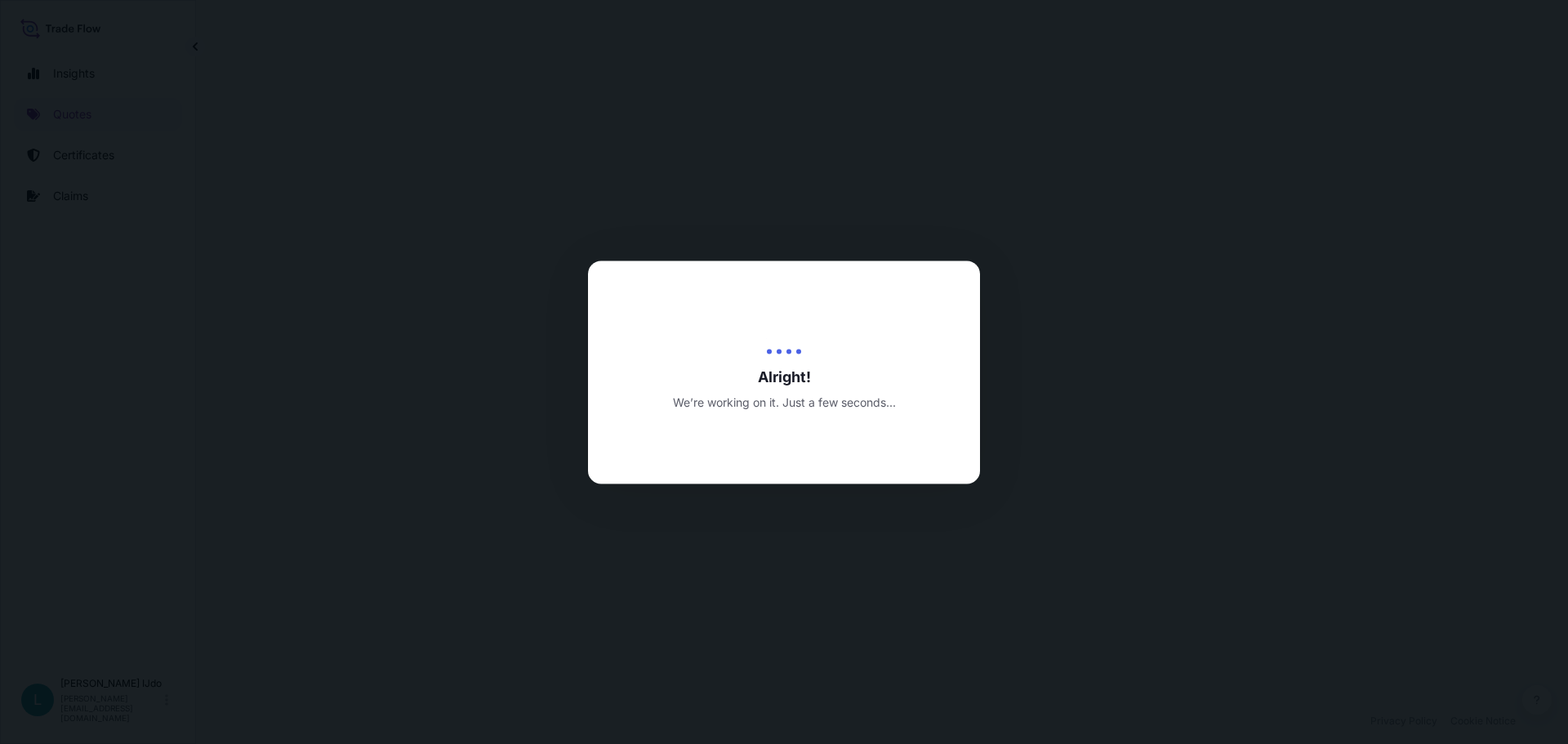
select select "Sea"
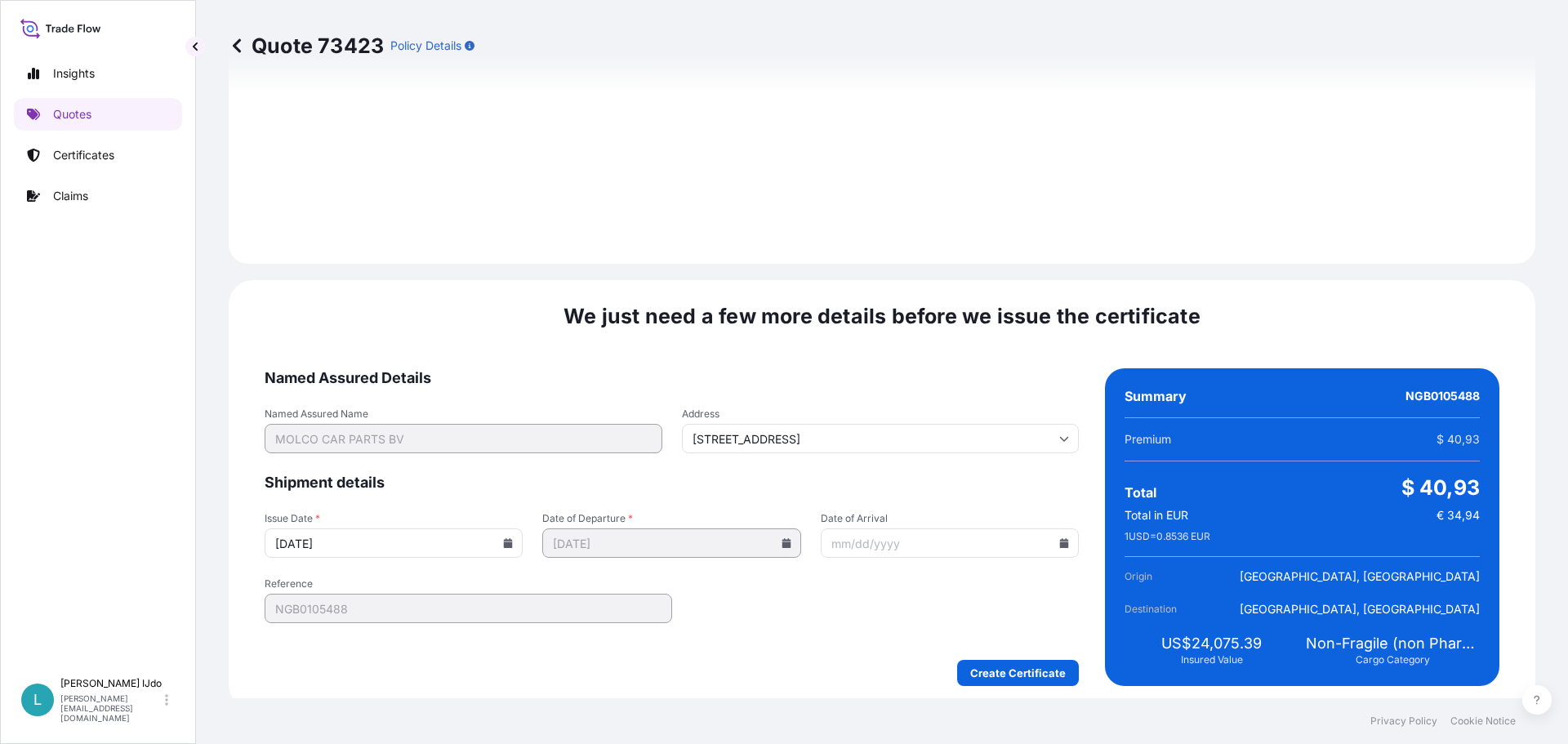
scroll to position [1748, 0]
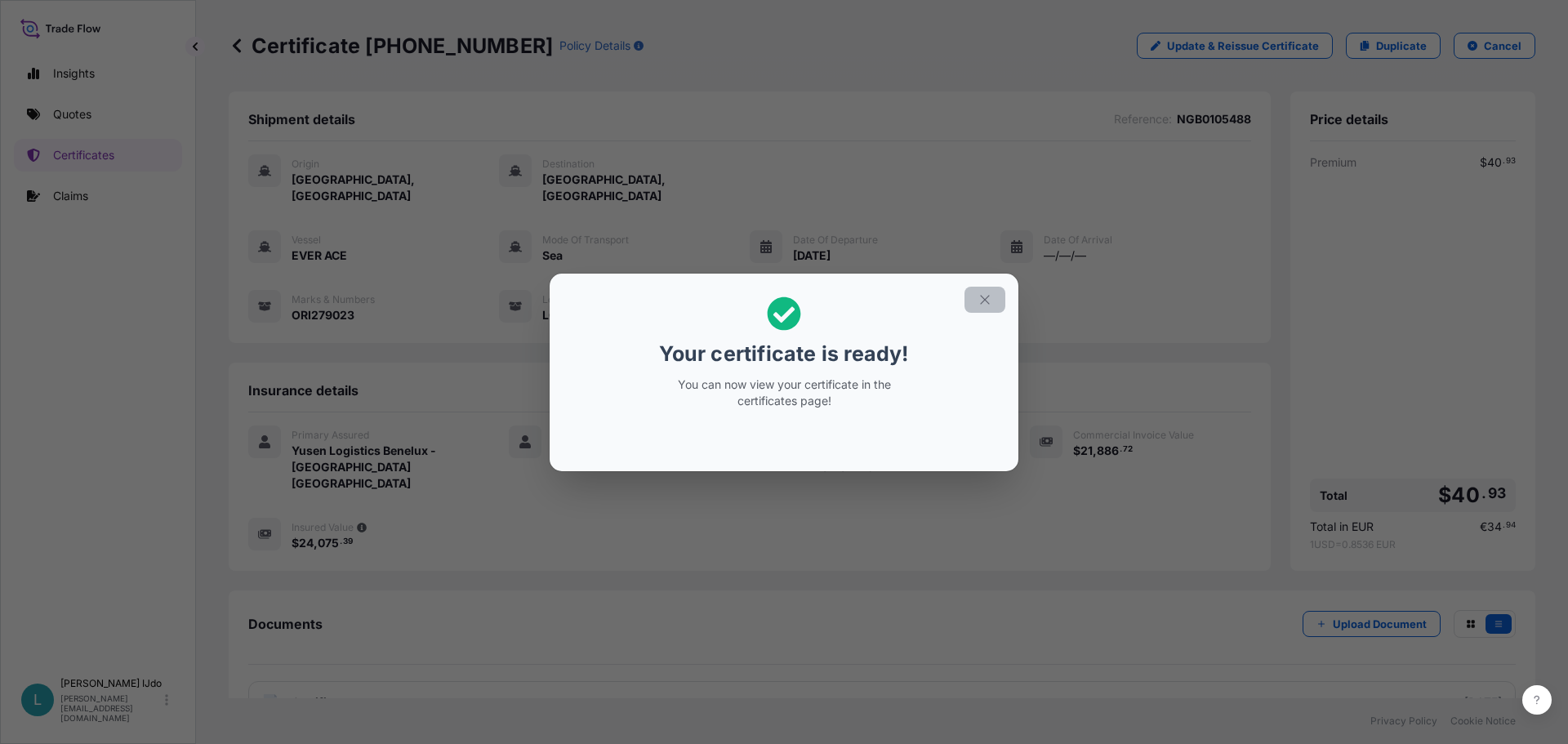
click at [989, 294] on icon "button" at bounding box center [984, 299] width 14 height 14
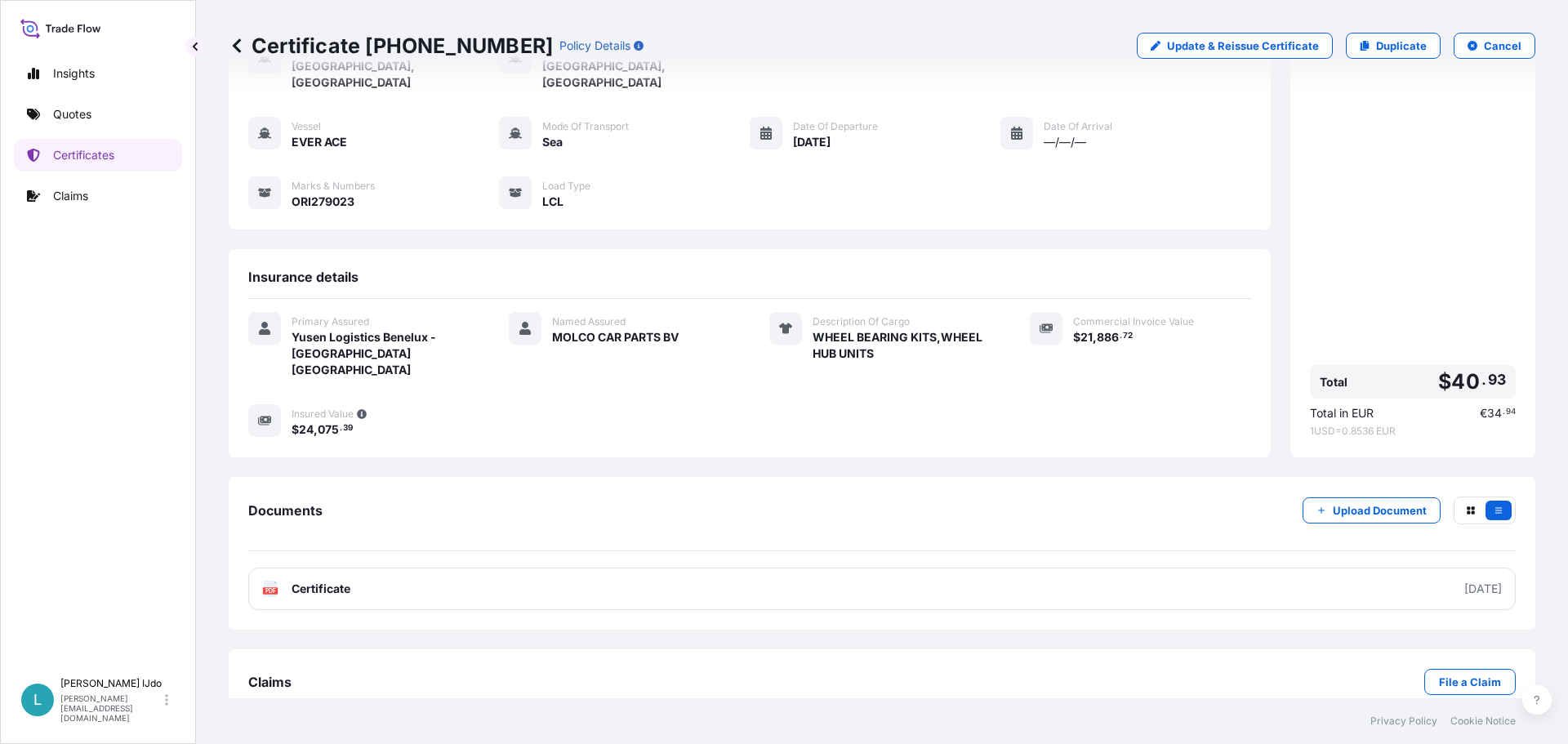
scroll to position [114, 0]
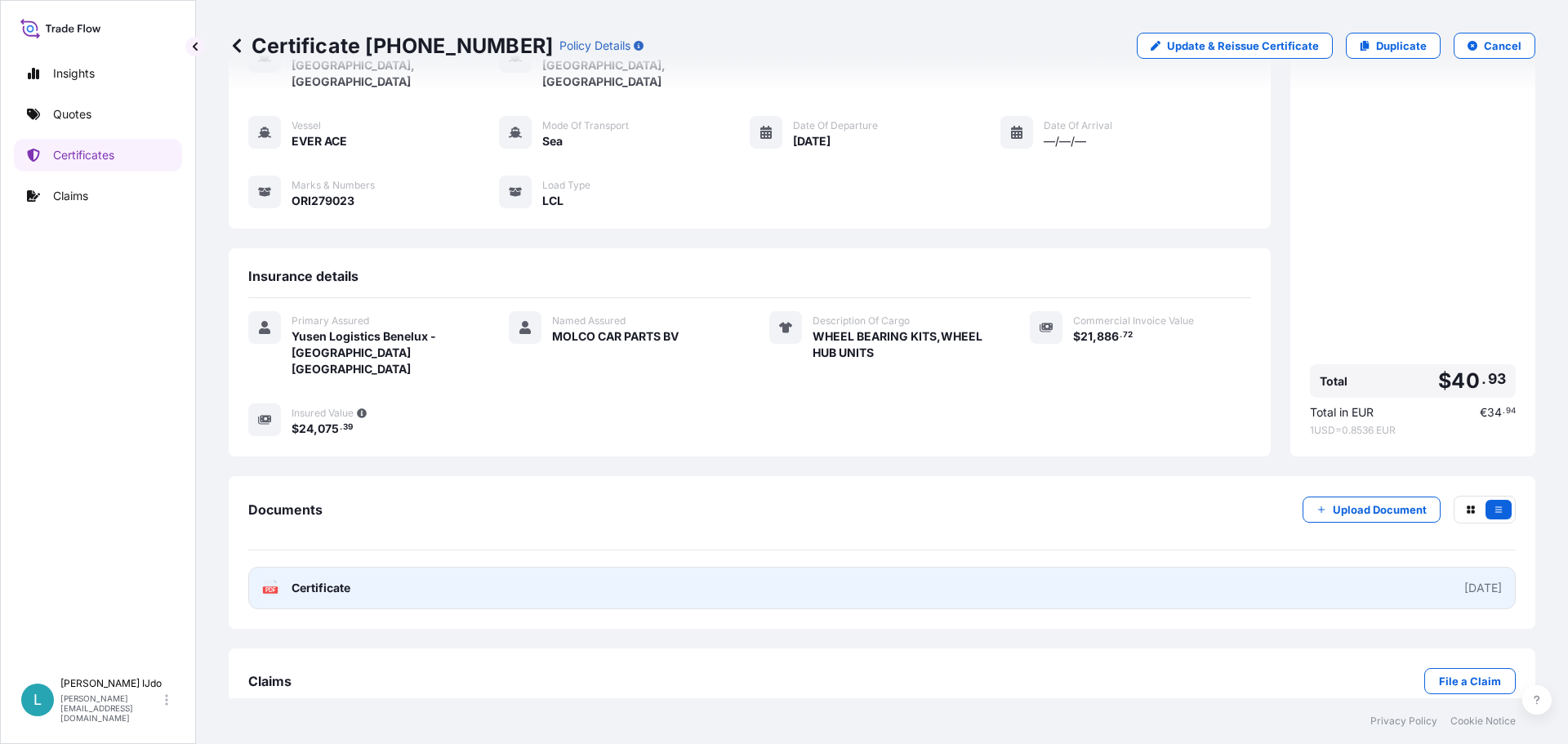
click at [1464, 579] on div "2025-10-06" at bounding box center [1483, 588] width 38 height 16
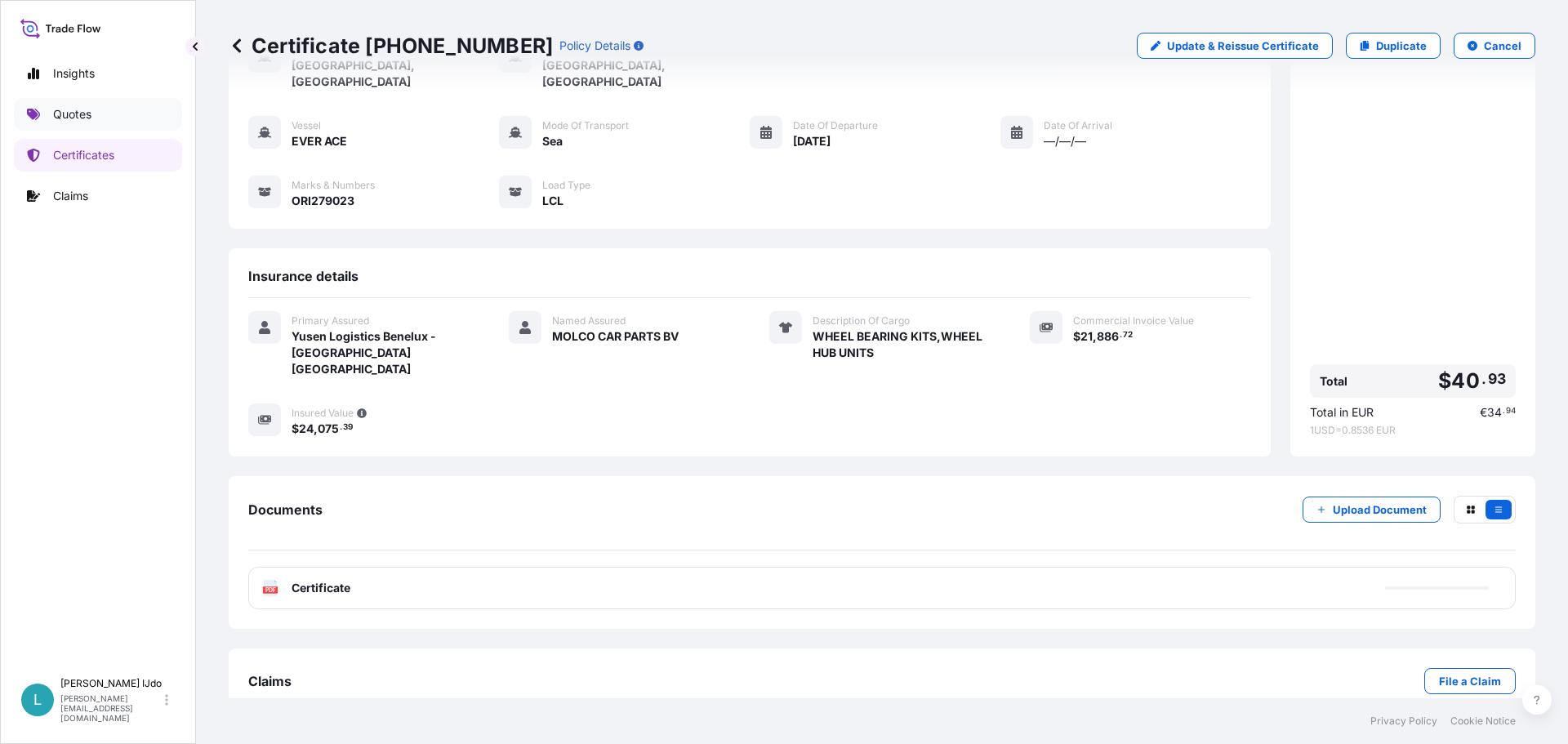
click at [86, 115] on p "Quotes" at bounding box center [72, 114] width 38 height 16
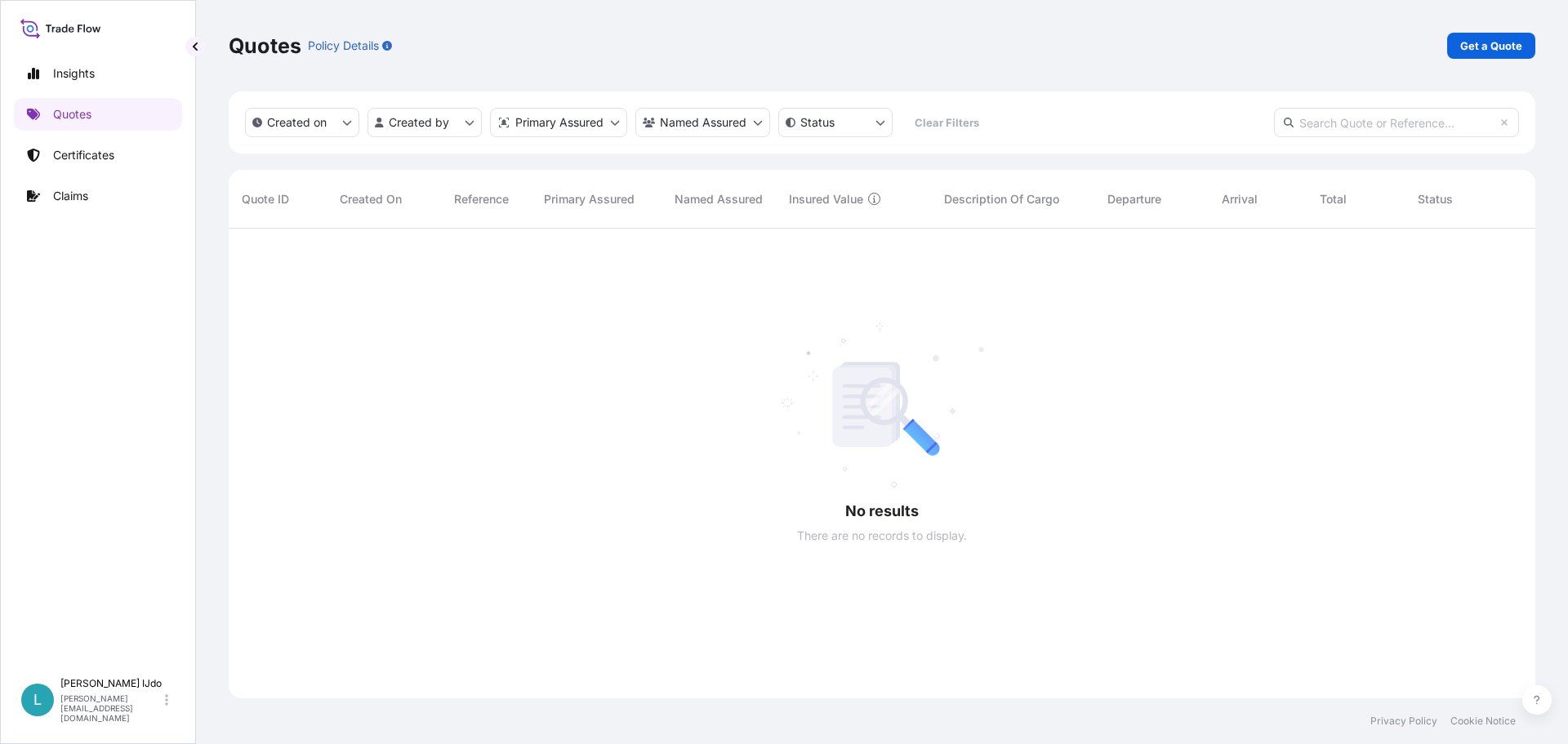
scroll to position [516, 1294]
click at [1463, 39] on p "Get a Quote" at bounding box center [1490, 46] width 62 height 16
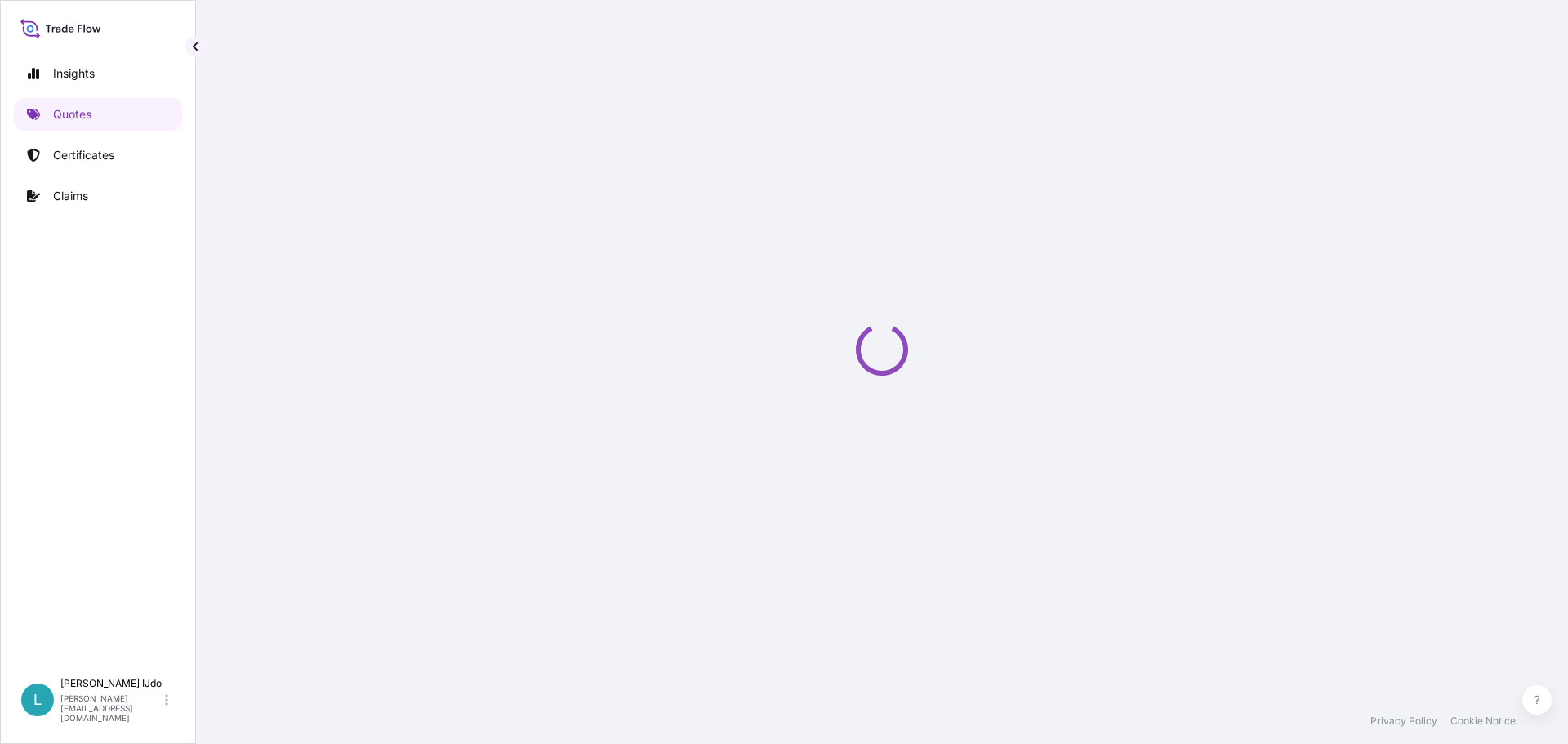
select select "Sea"
select select "21"
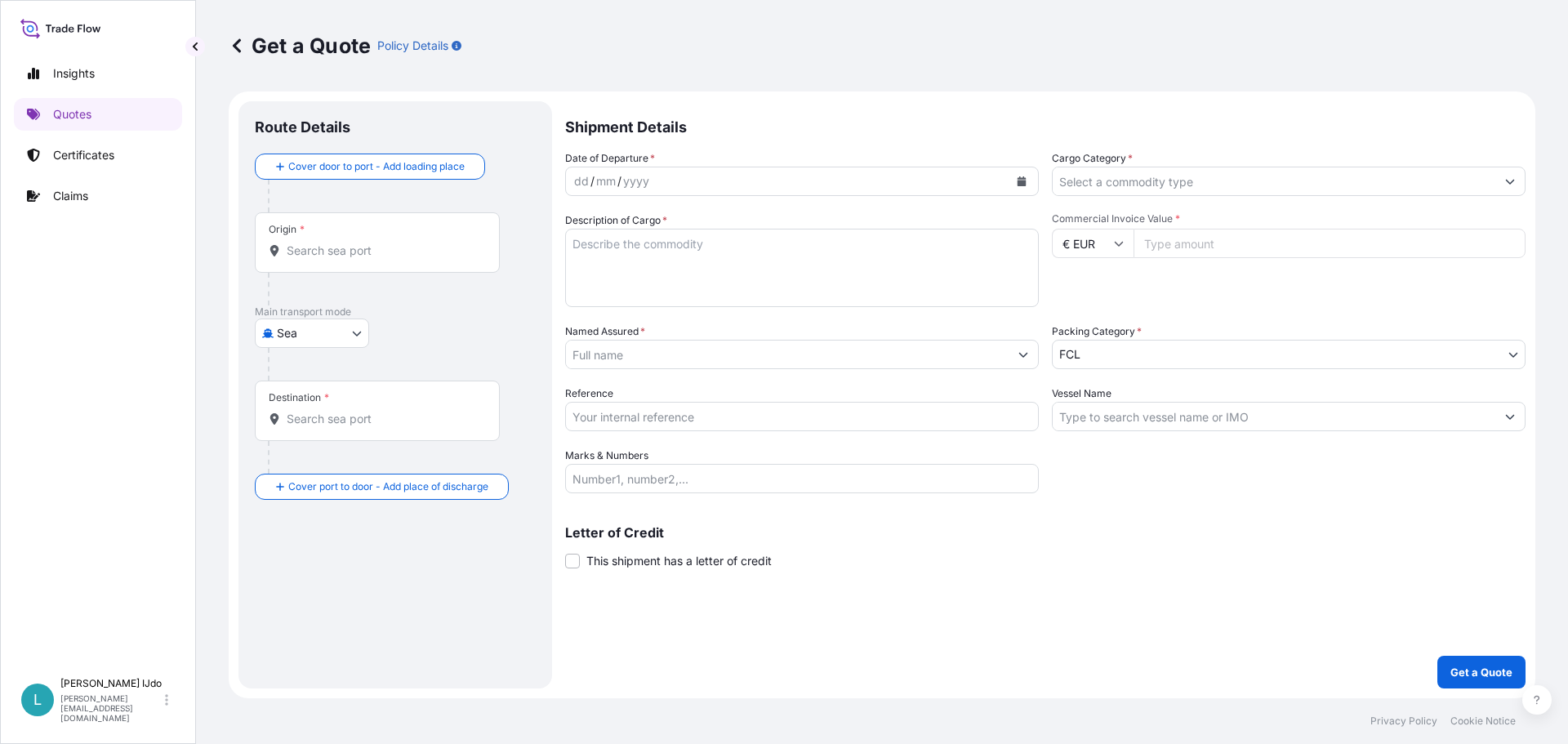
click at [307, 218] on div "Origin *" at bounding box center [377, 242] width 245 height 61
click at [307, 242] on input "Origin *" at bounding box center [382, 250] width 192 height 16
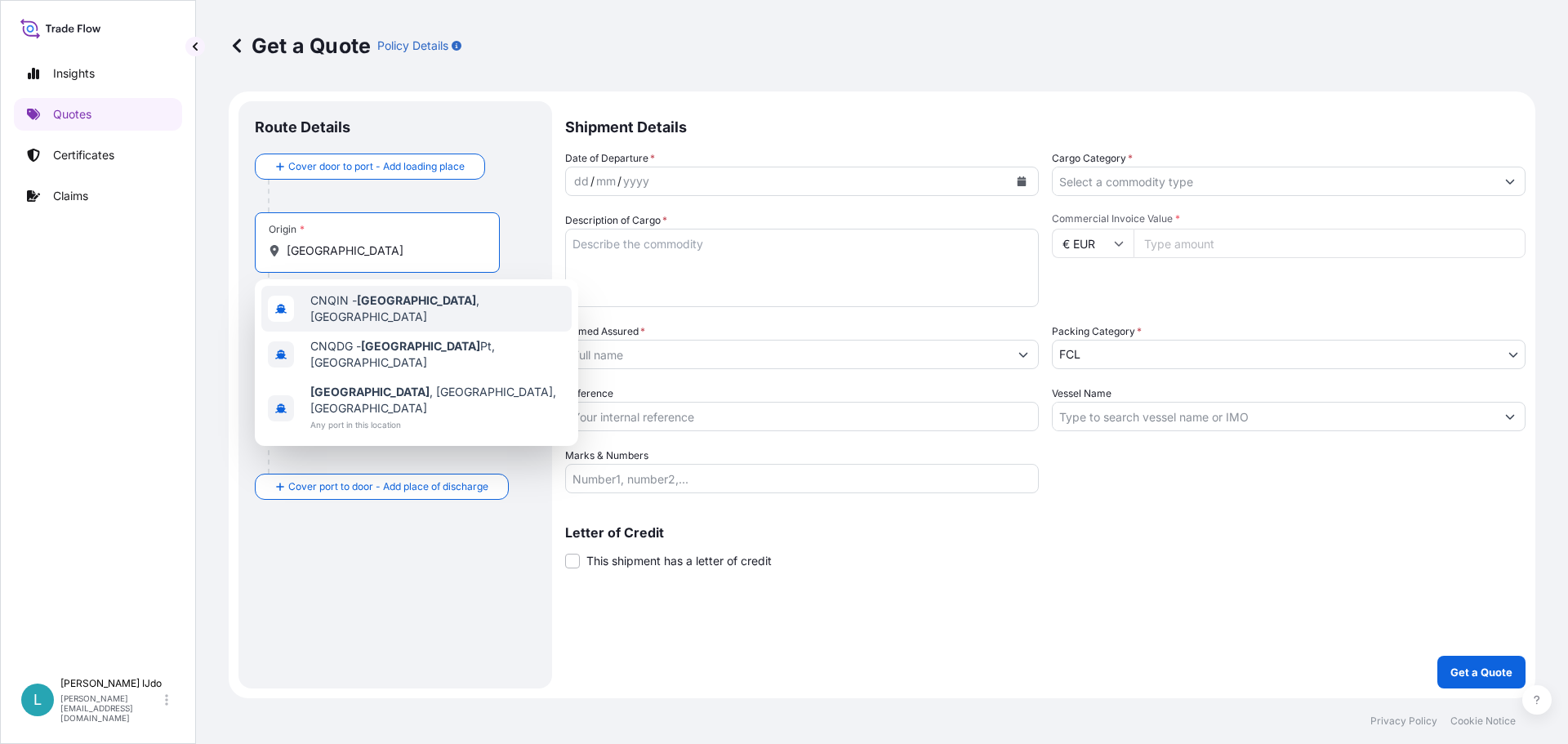
click at [395, 312] on span "CNQIN - Qingdao , China" at bounding box center [437, 308] width 255 height 33
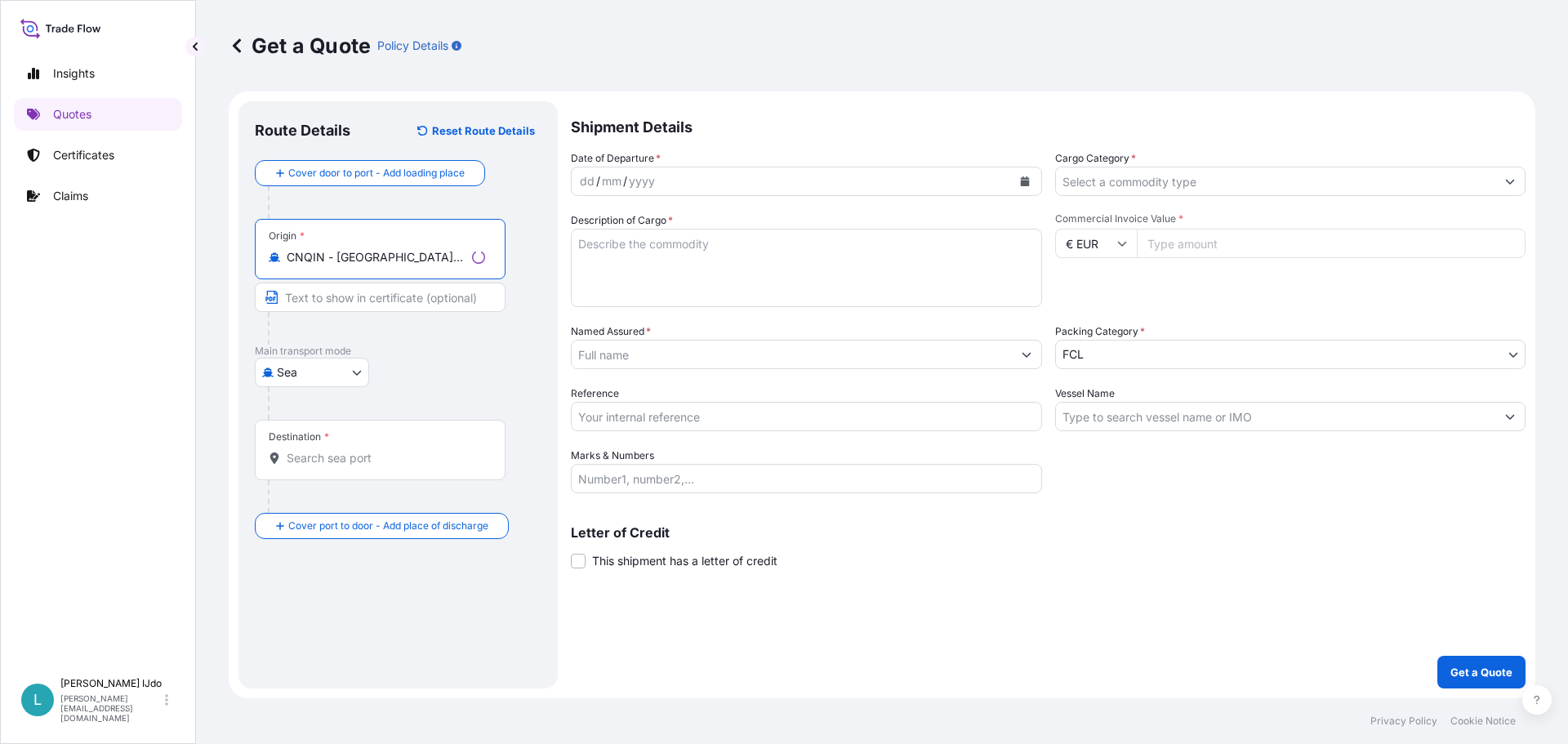
type input "CNQIN - Qingdao, China"
click at [317, 468] on div "Destination *" at bounding box center [380, 449] width 250 height 61
click at [317, 466] on input "Destination *" at bounding box center [386, 458] width 199 height 16
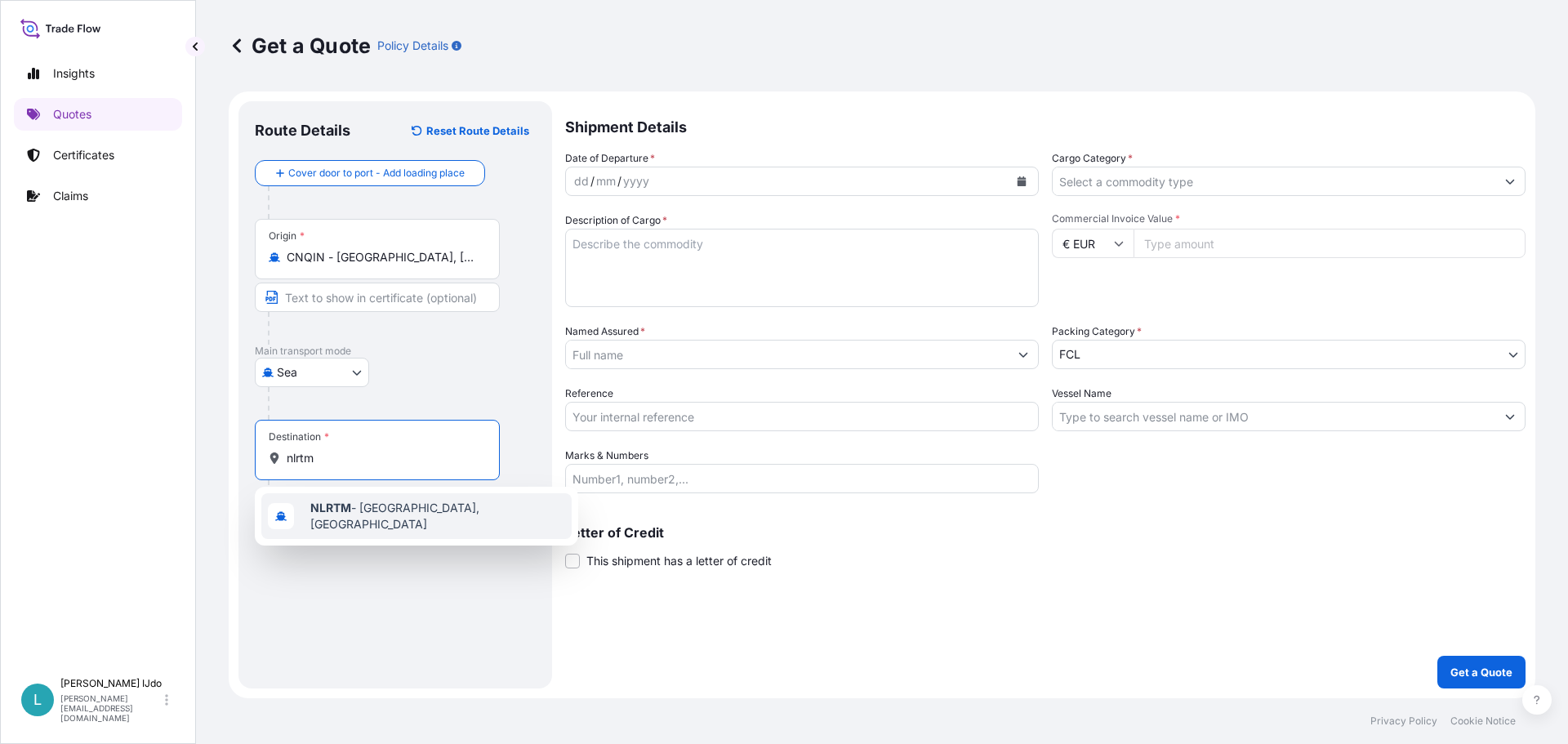
click at [325, 504] on span "NLRTM - Rotterdam, Netherlands" at bounding box center [437, 516] width 255 height 33
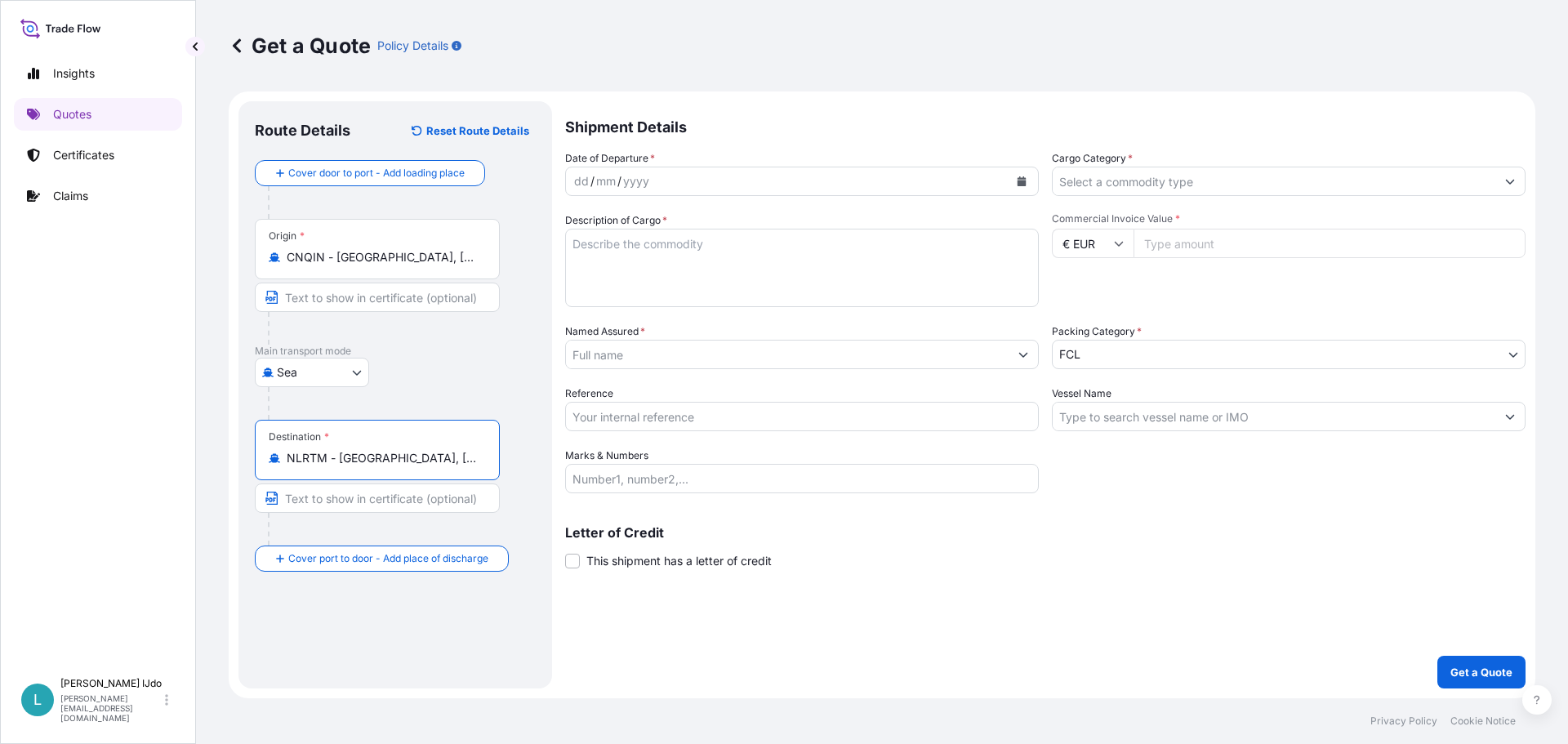
type input "NLRTM - Rotterdam, Netherlands"
click at [614, 182] on div "mm" at bounding box center [606, 182] width 23 height 20
click at [756, 194] on div "dd / mm / yyyy" at bounding box center [787, 181] width 443 height 30
click at [763, 184] on div "dd / mm / yyyy" at bounding box center [787, 181] width 443 height 30
click at [1020, 183] on icon "Calendar" at bounding box center [1022, 181] width 9 height 10
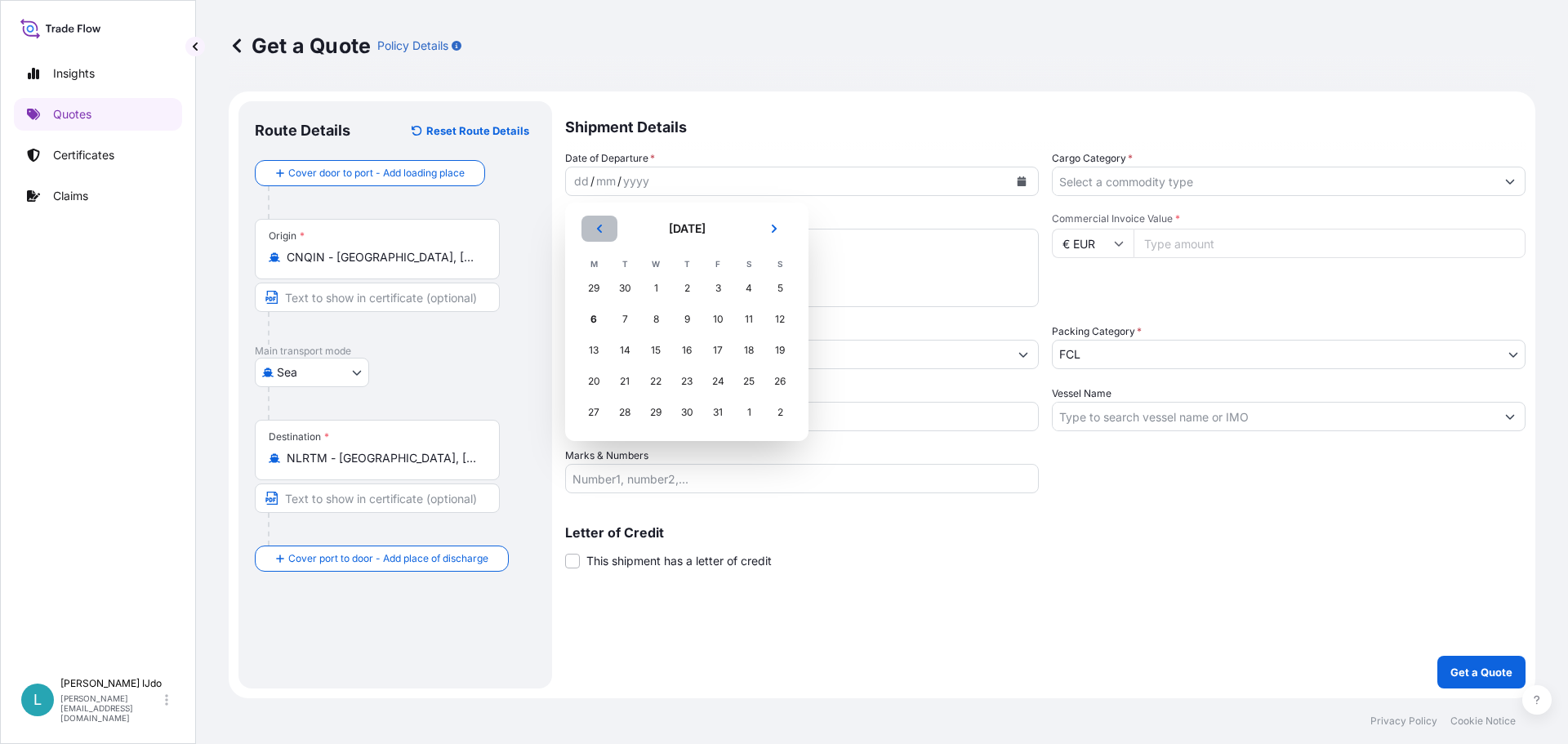
click at [590, 222] on button "Previous" at bounding box center [599, 229] width 36 height 26
click at [776, 378] on div "28" at bounding box center [780, 381] width 30 height 30
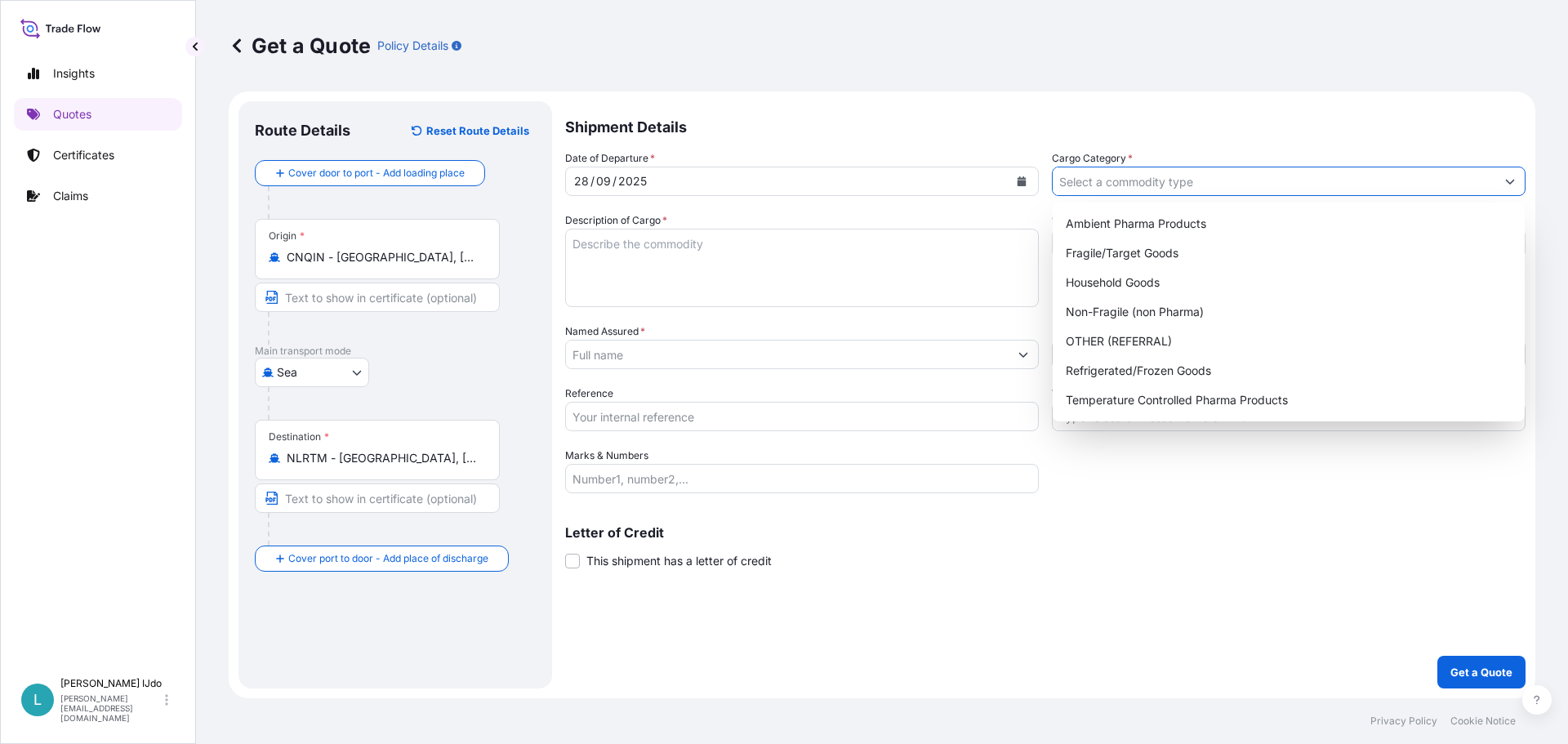
click at [1127, 189] on input "Cargo Category *" at bounding box center [1274, 181] width 443 height 30
click at [1129, 312] on div "Non-Fragile (non Pharma)" at bounding box center [1289, 312] width 459 height 30
type input "Non-Fragile (non Pharma)"
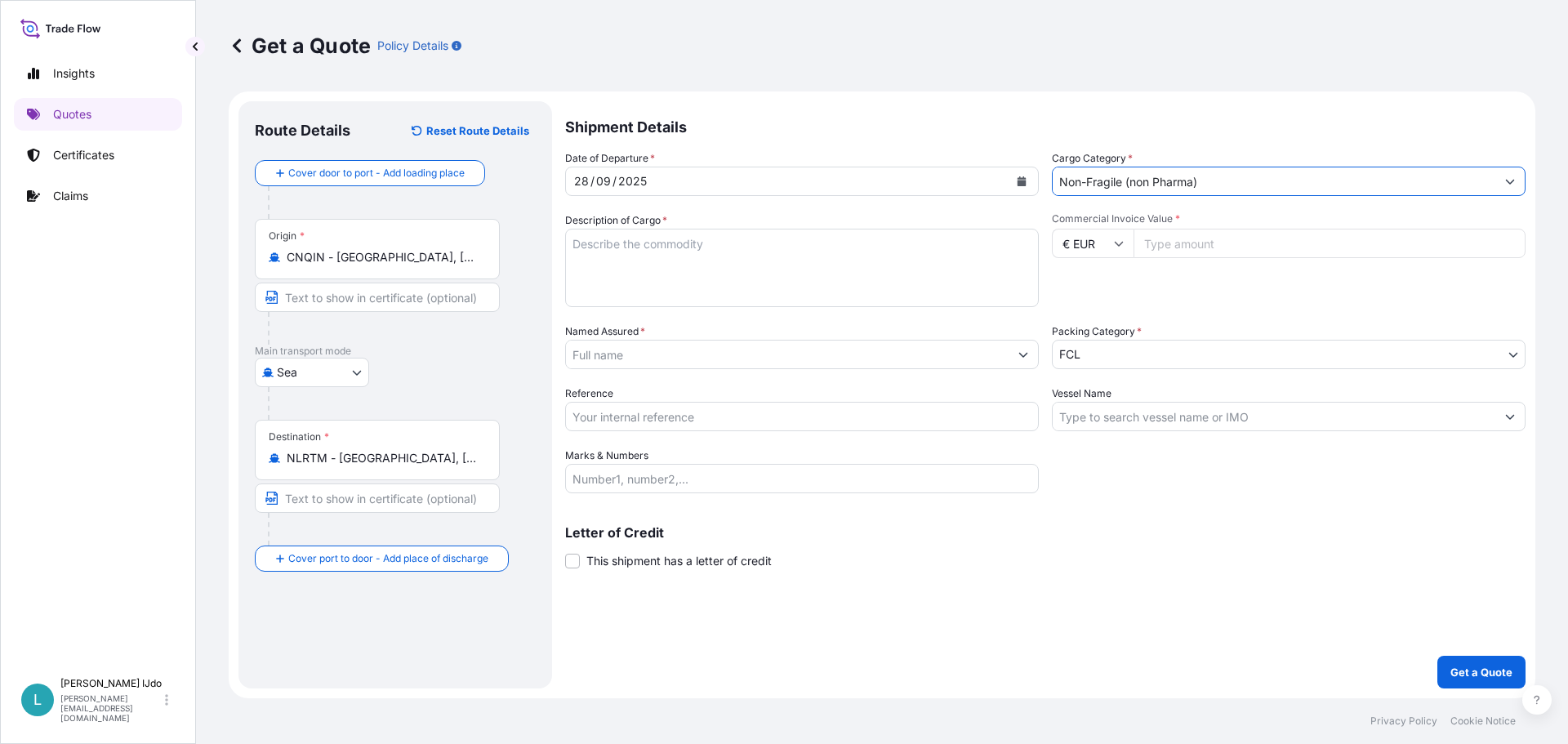
click at [603, 250] on textarea "Description of Cargo *" at bounding box center [802, 268] width 474 height 79
click at [626, 264] on textarea "Description of Cargo *" at bounding box center [802, 268] width 474 height 79
paste textarea "BRAKE DISC"
type textarea "BRAKE DISC"
click at [1098, 249] on input "€ EUR" at bounding box center [1093, 243] width 81 height 30
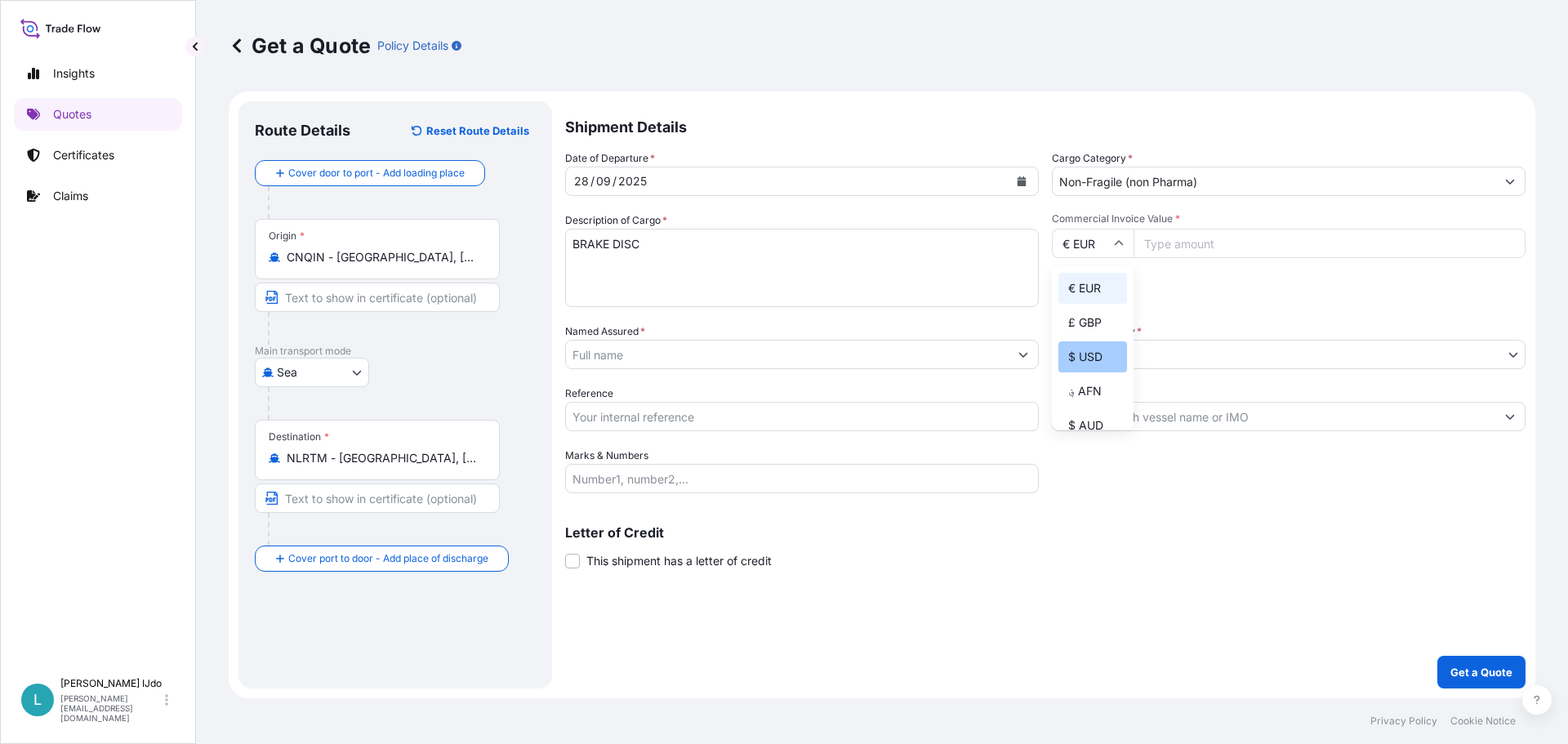
click at [1095, 352] on div "$ USD" at bounding box center [1093, 357] width 69 height 31
type input "$ USD"
click at [1180, 246] on input "Commercial Invoice Value *" at bounding box center [1329, 243] width 392 height 30
type input "92831.44"
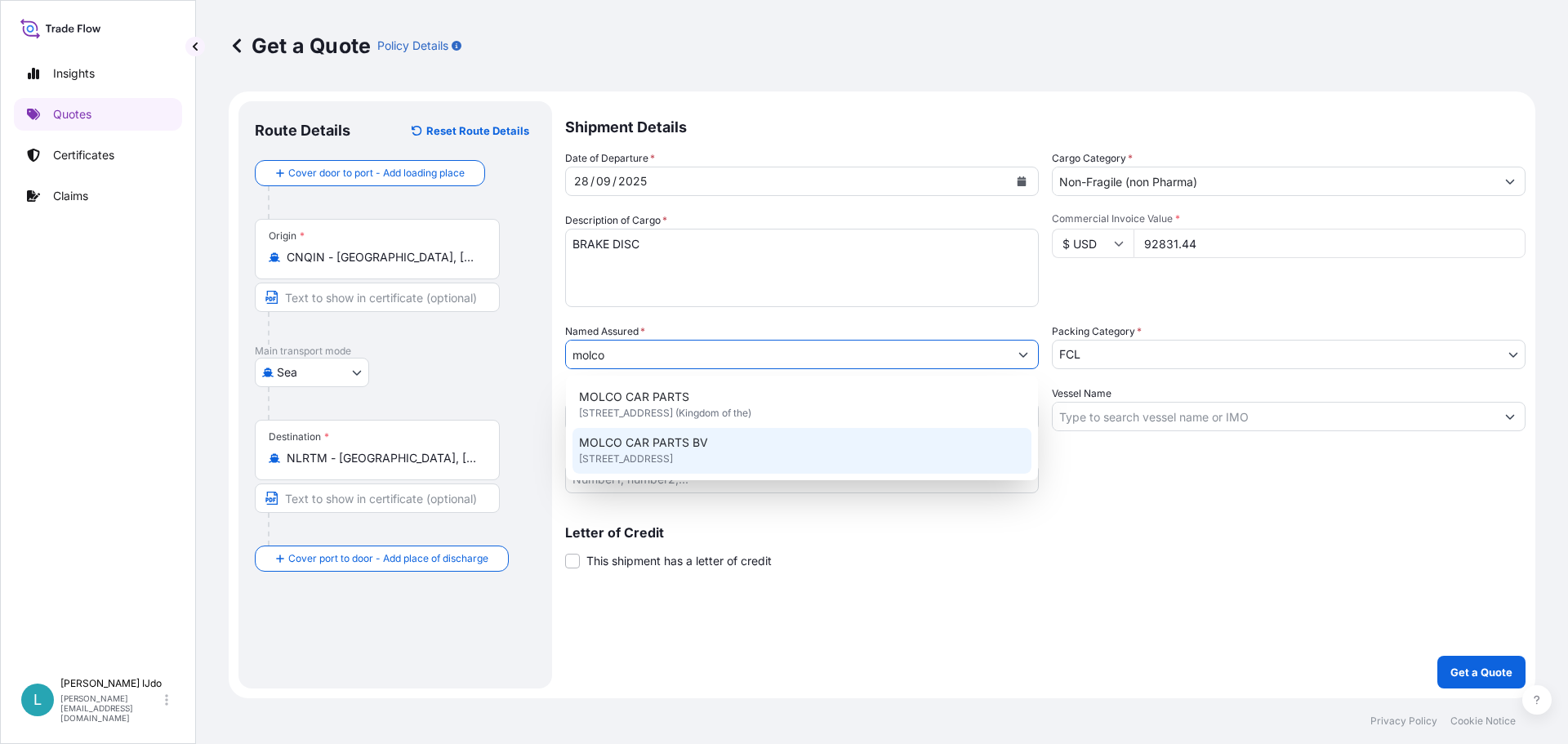
click at [639, 443] on span "MOLCO CAR PARTS BV" at bounding box center [643, 443] width 129 height 16
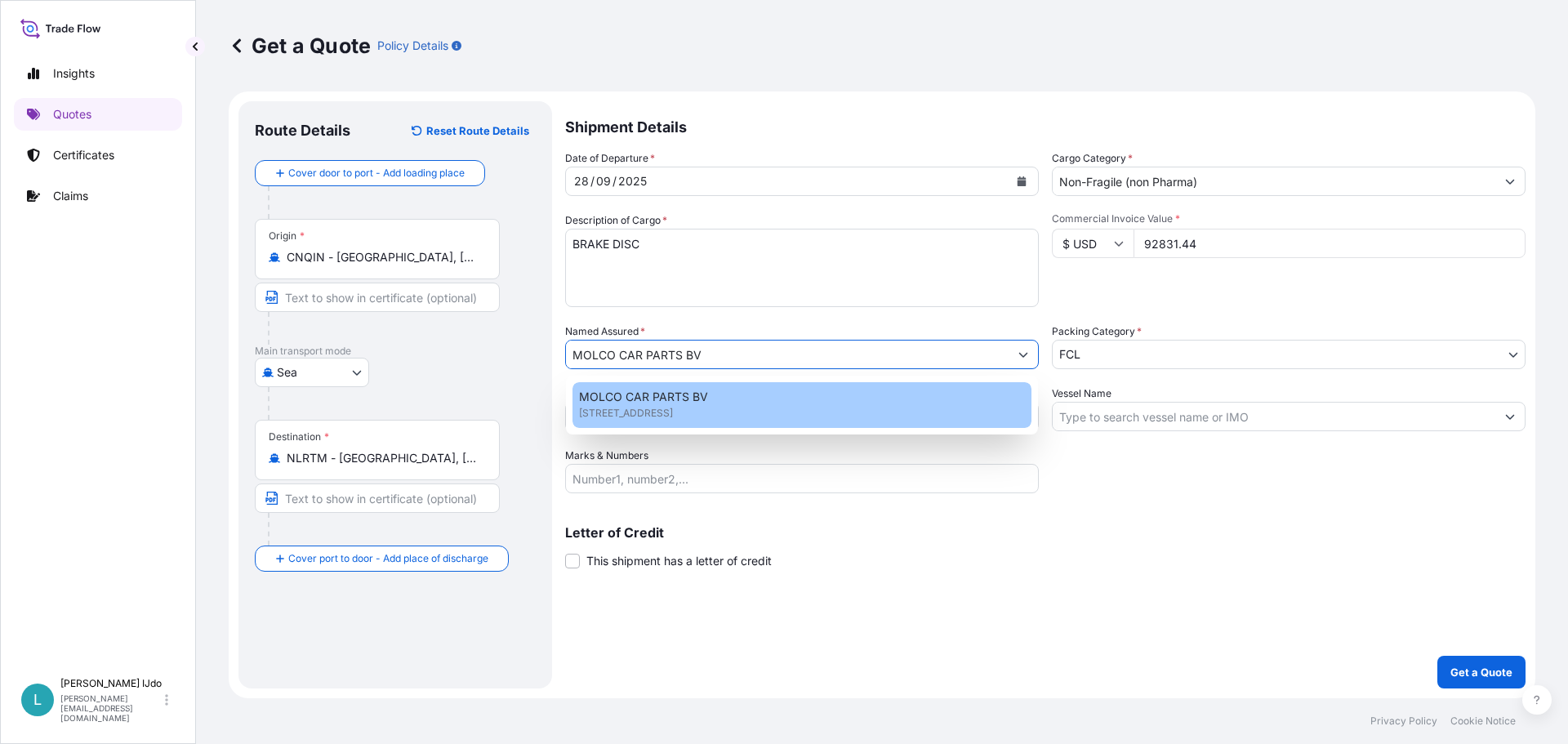
paste input "TAO0167364"
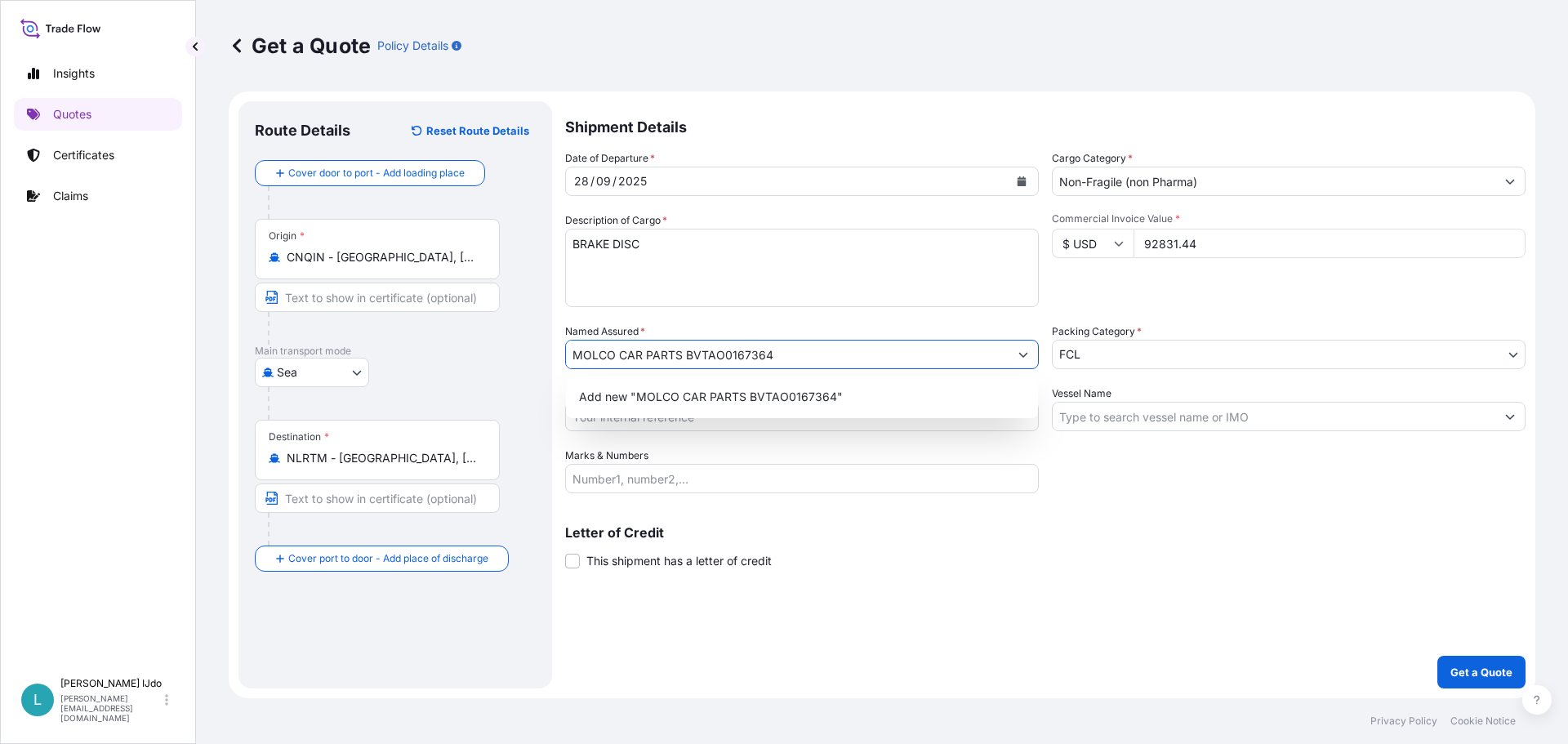
drag, startPoint x: 791, startPoint y: 354, endPoint x: 709, endPoint y: 358, distance: 82.1
click at [709, 358] on input "MOLCO CAR PARTS BVTAO0167364" at bounding box center [787, 354] width 443 height 30
drag, startPoint x: 745, startPoint y: 356, endPoint x: 61, endPoint y: 338, distance: 684.2
click at [61, 338] on div "Insights Quotes Certificates Claims L Lennart IJdo lennart.ijdo@bnl.yusen-logis…" at bounding box center [784, 372] width 1568 height 744
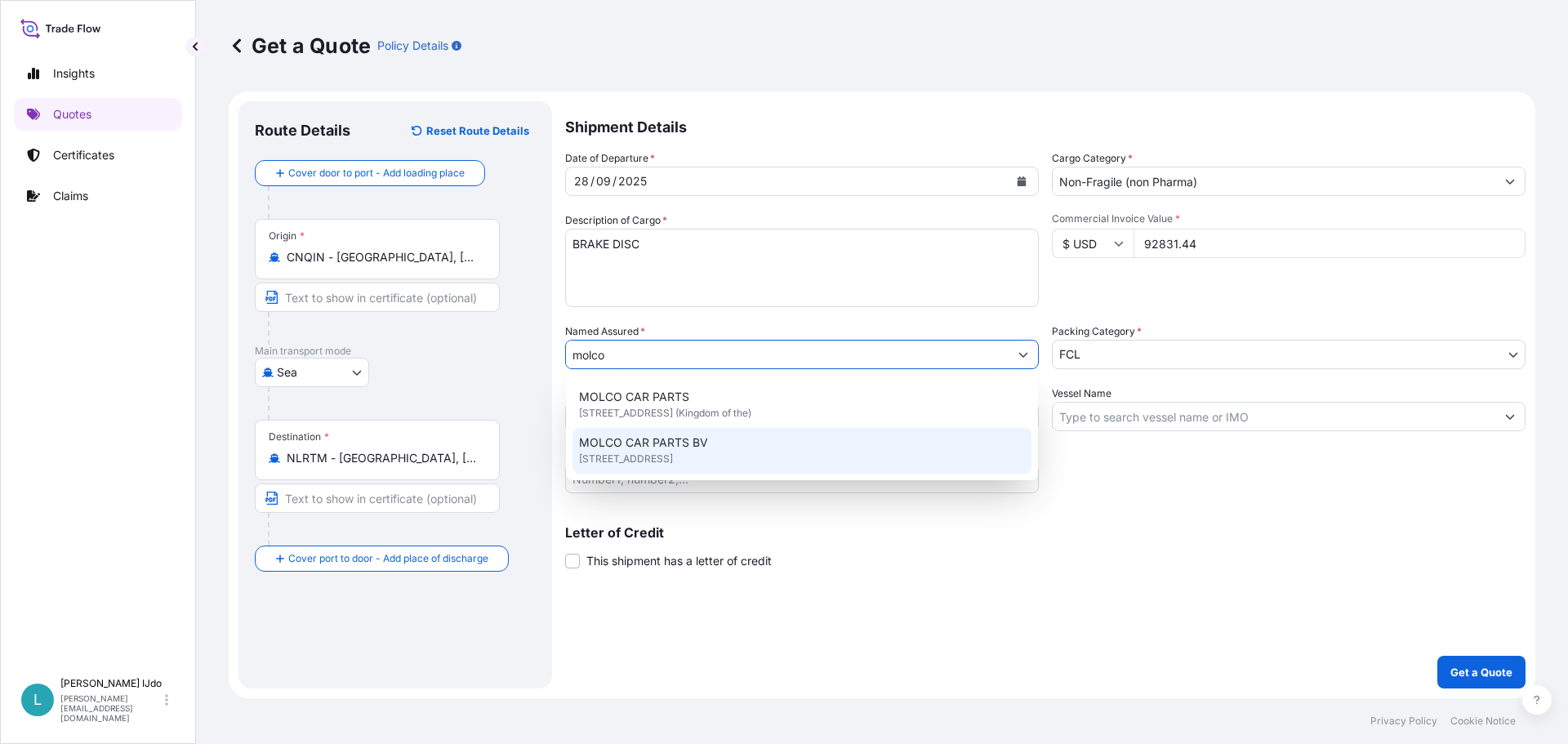
click at [669, 448] on span "MOLCO CAR PARTS BV" at bounding box center [643, 443] width 129 height 16
type input "MOLCO CAR PARTS BV"
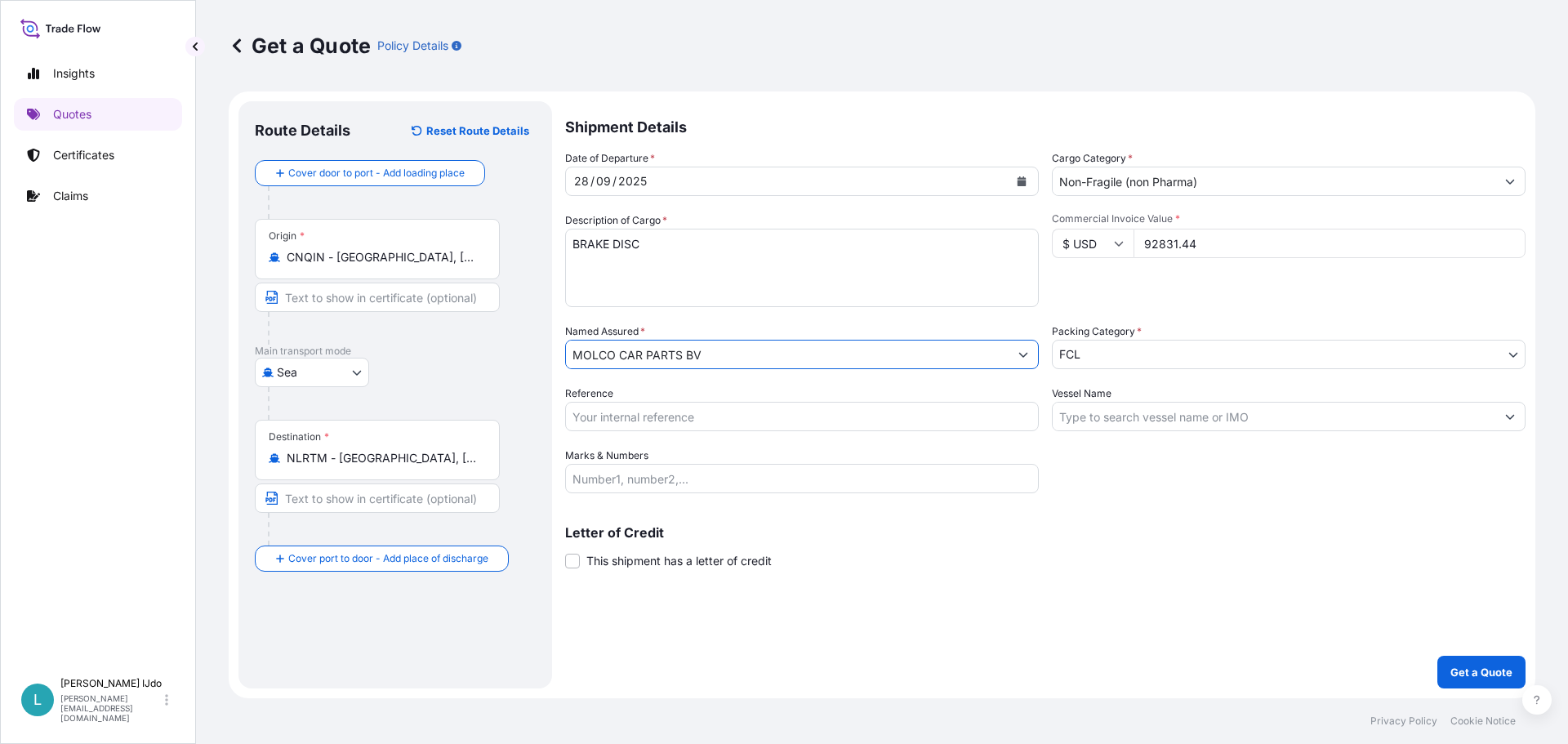
click at [758, 421] on input "Reference" at bounding box center [802, 417] width 474 height 30
paste input "TAO0167364"
type input "TAO0167364"
click at [1138, 414] on input "Vessel Name" at bounding box center [1274, 417] width 443 height 30
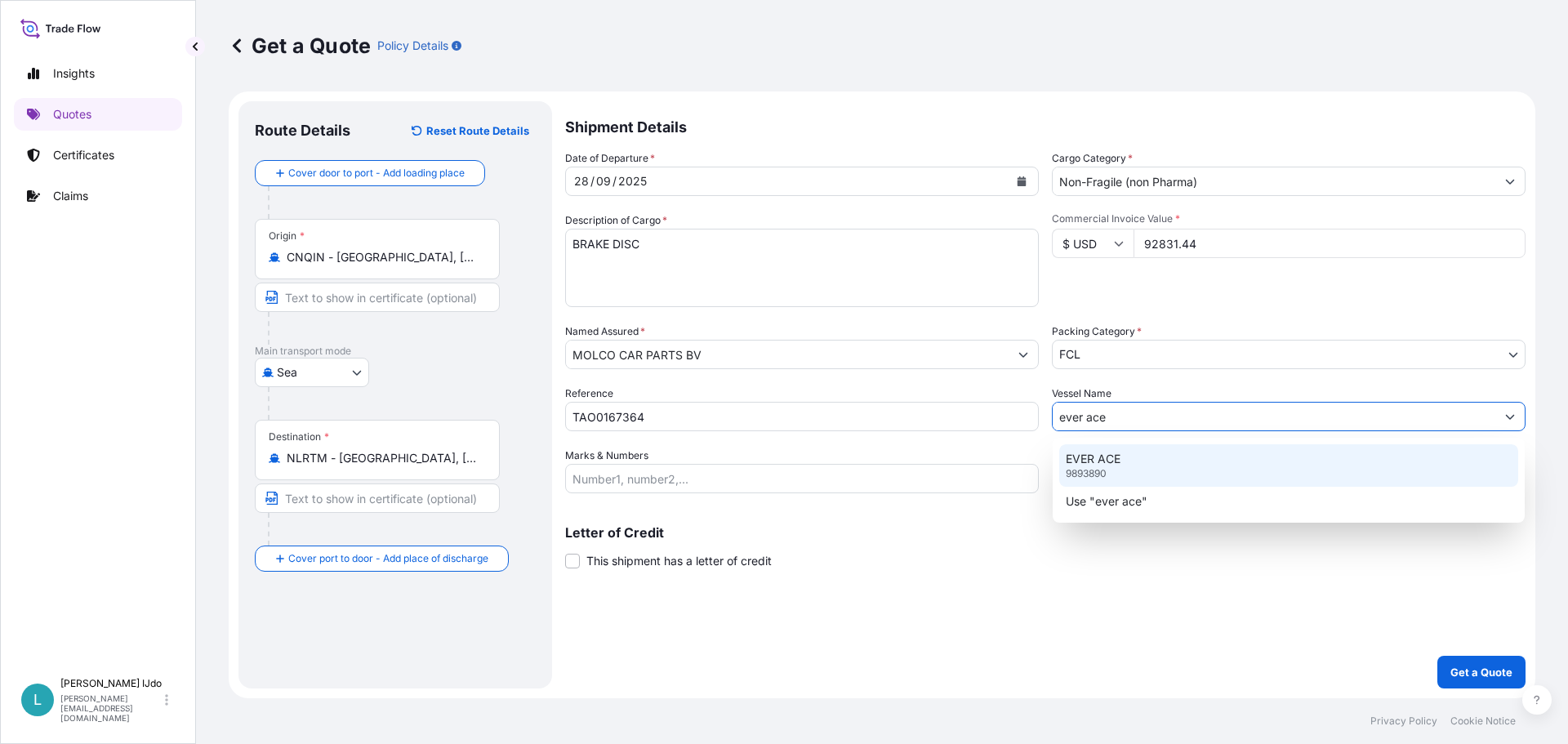
click at [1163, 470] on div "EVER ACE 9893890" at bounding box center [1289, 465] width 459 height 42
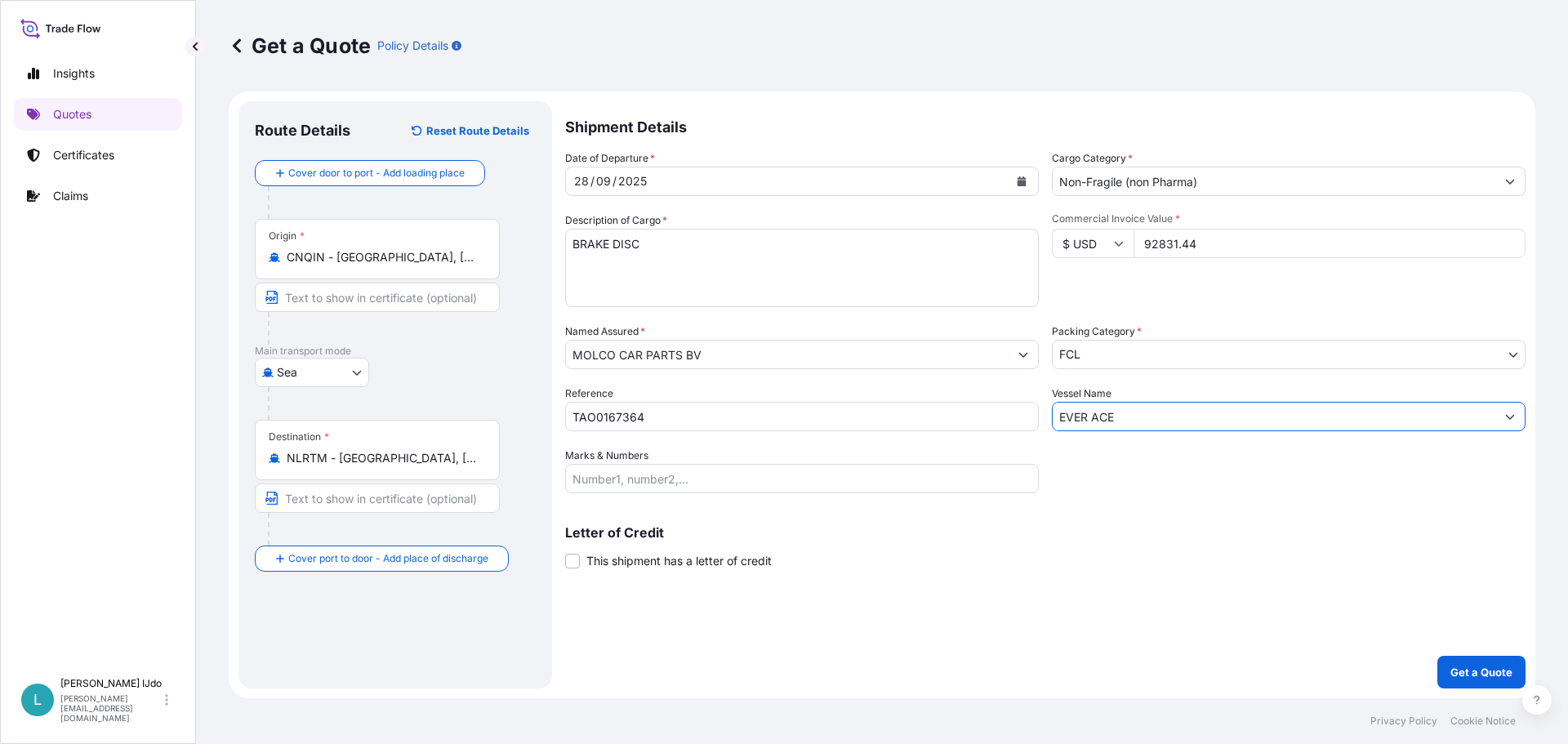
type input "EVER ACE"
click at [739, 494] on div "Shipment Details Date of Departure * 28 / 09 / 2025 Cargo Category * Non-Fragil…" at bounding box center [1045, 395] width 960 height 588
click at [717, 484] on input "Marks & Numbers" at bounding box center [802, 478] width 474 height 30
paste input "ORI279060 (+deel 1 ORI280169)"
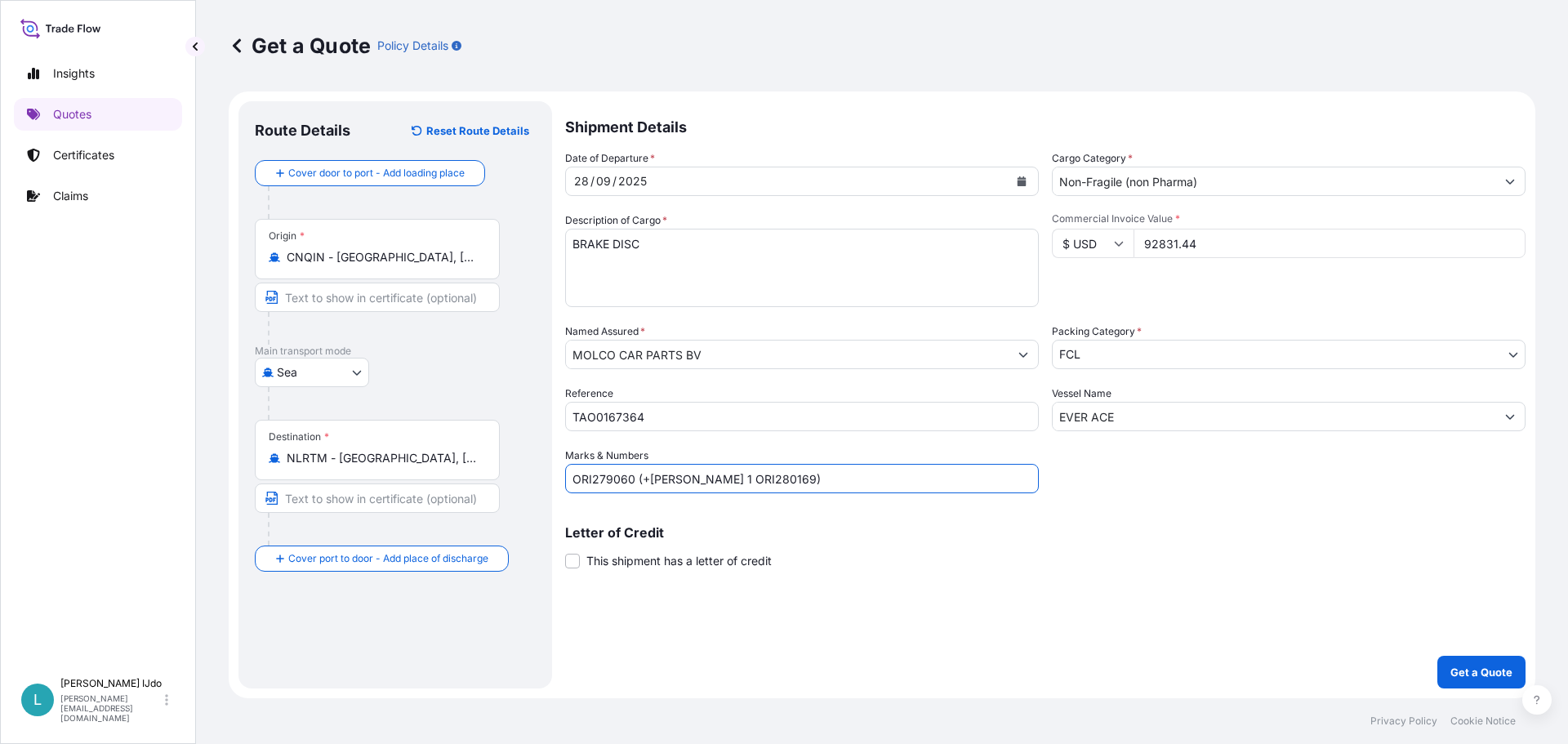
type input "ORI279060 (+deel 1 ORI280169)"
click at [1019, 537] on p "Letter of Credit" at bounding box center [1045, 532] width 960 height 13
click at [1491, 677] on p "Get a Quote" at bounding box center [1481, 673] width 62 height 16
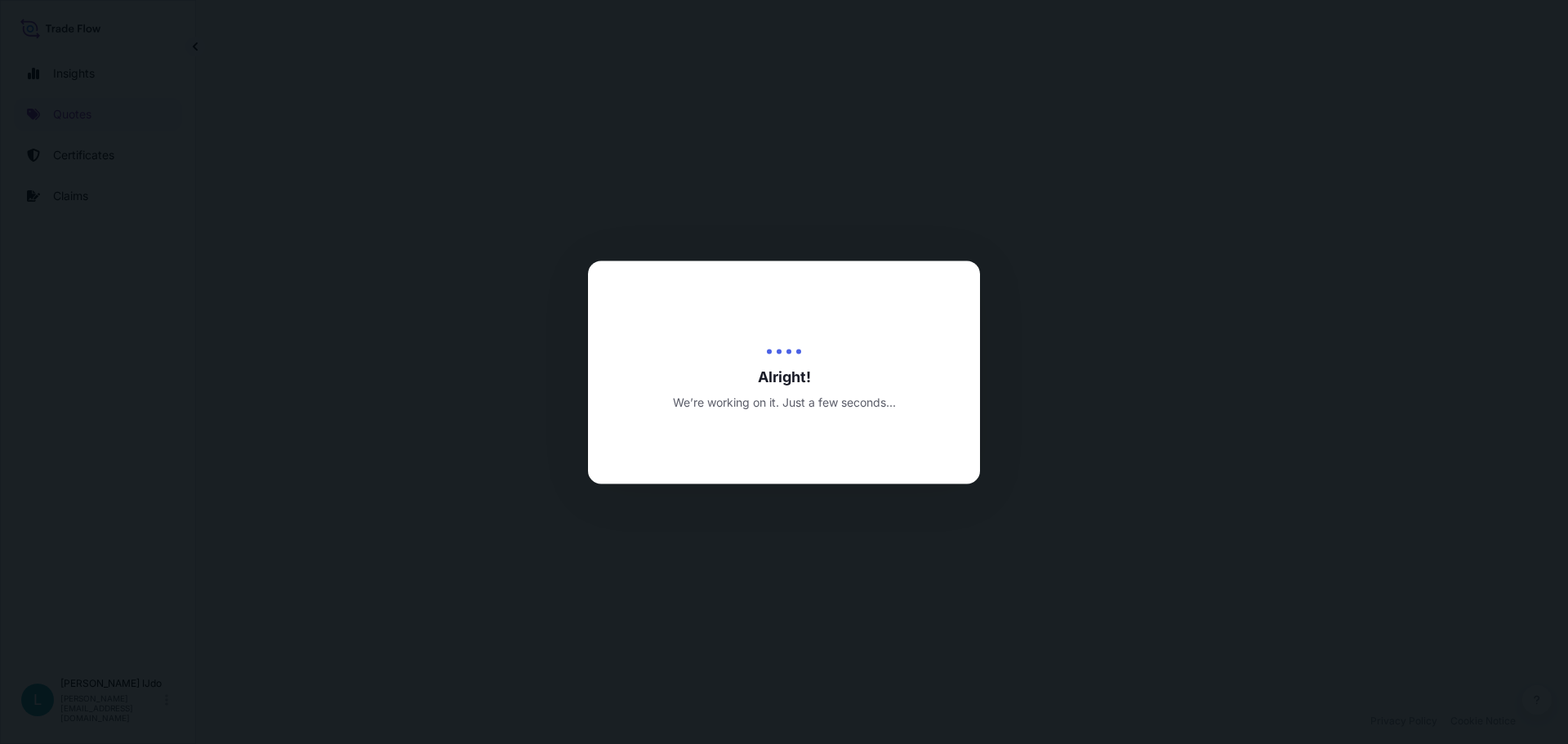
select select "Sea"
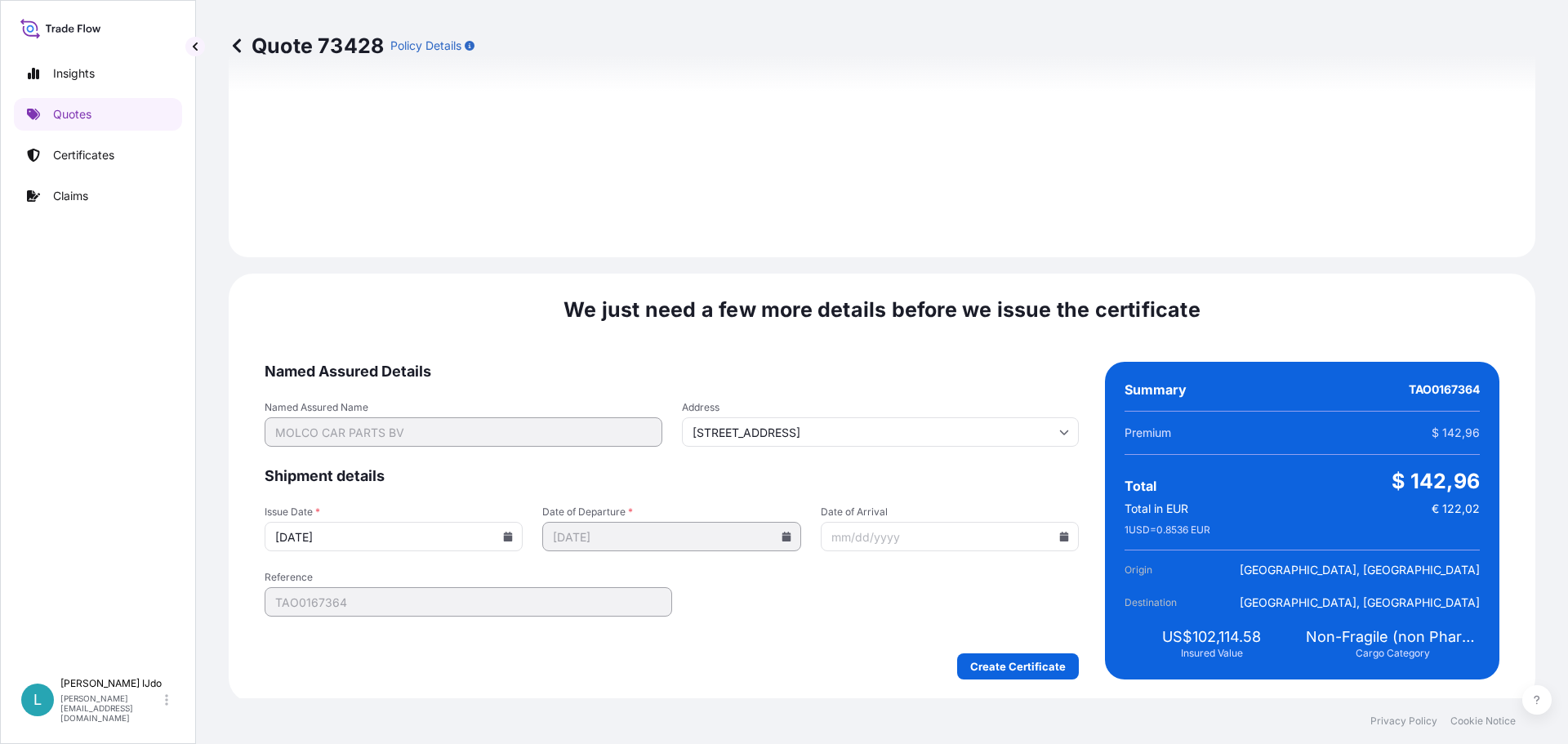
scroll to position [1748, 0]
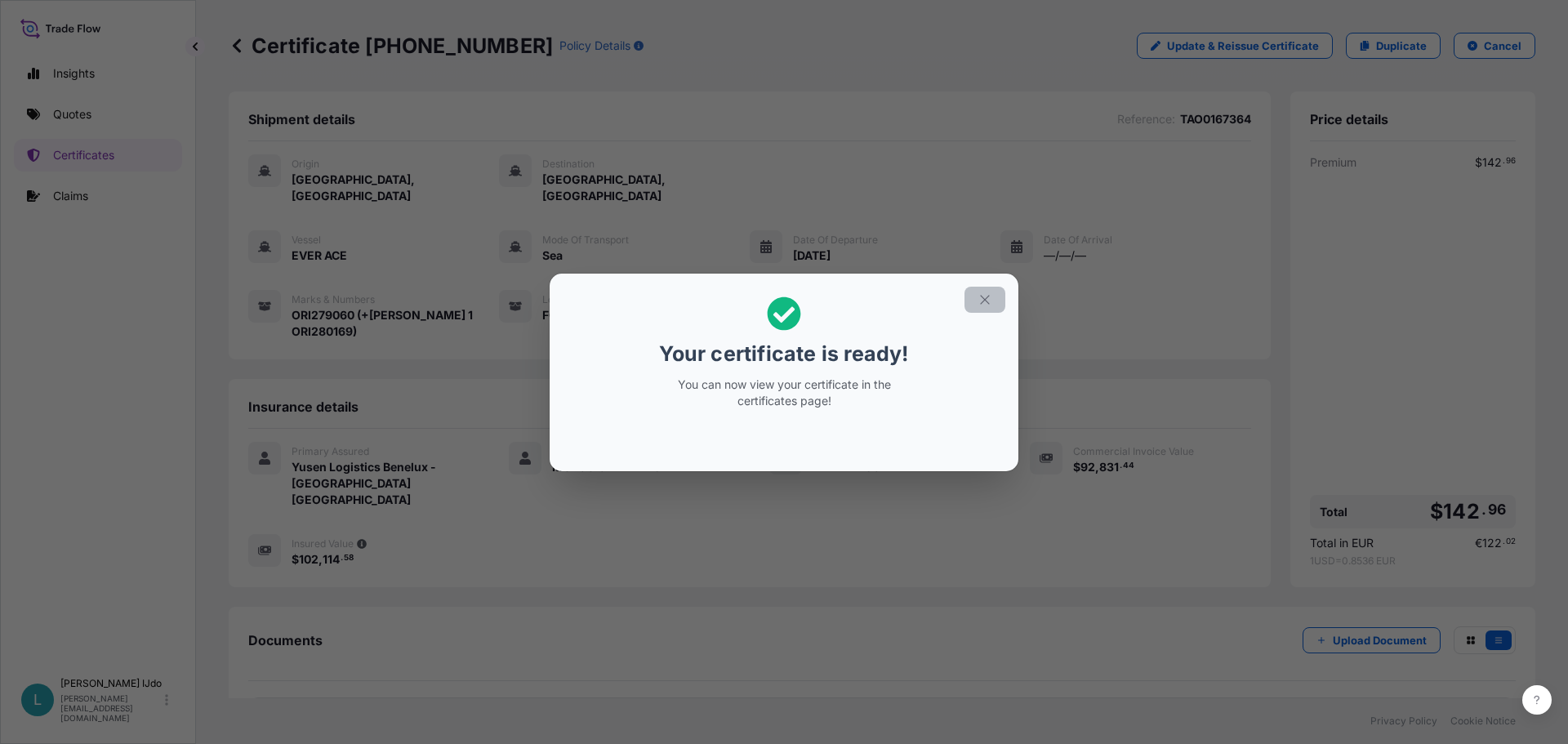
click at [993, 293] on button "button" at bounding box center [984, 299] width 41 height 26
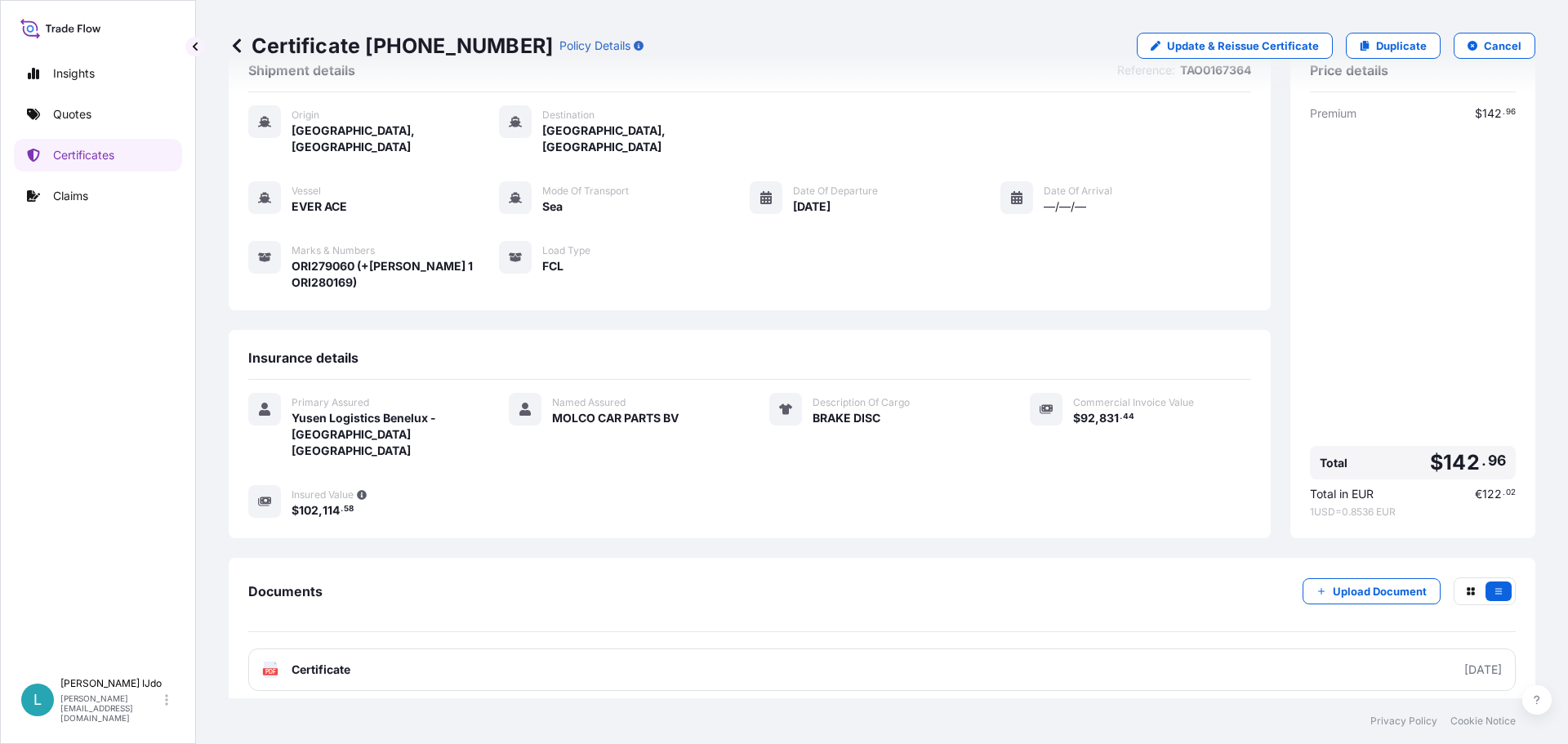
scroll to position [114, 0]
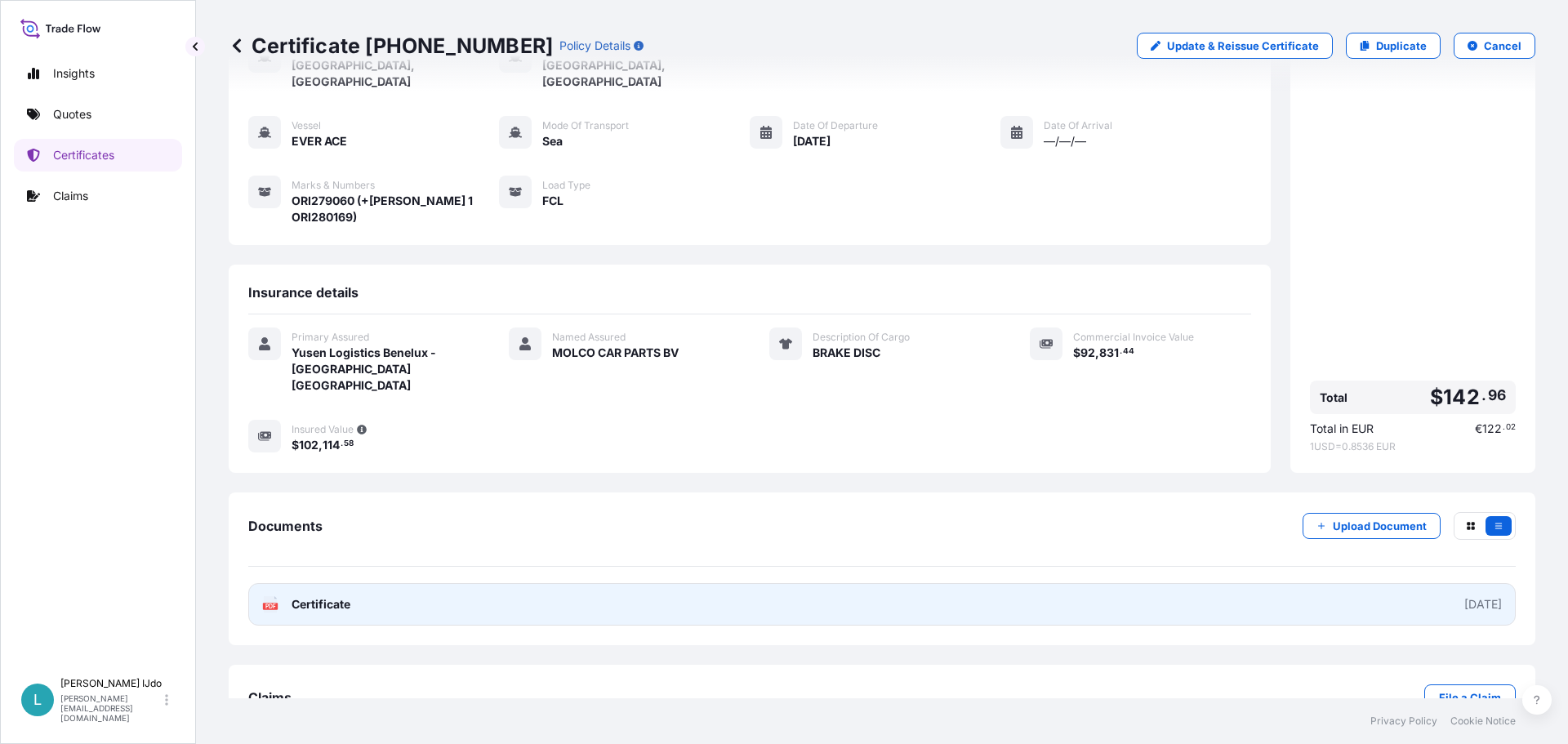
click at [1464, 597] on div "2025-10-06" at bounding box center [1483, 605] width 38 height 16
